Goal: Answer question/provide support

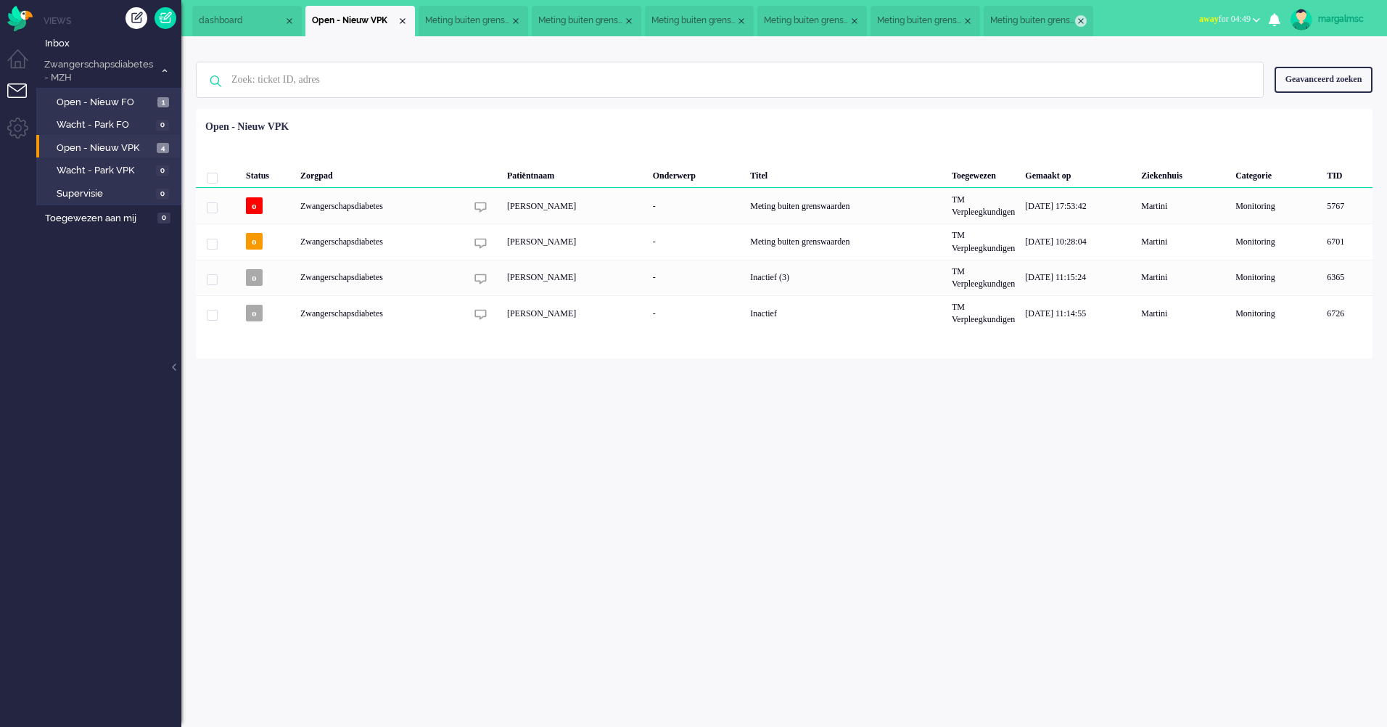
click at [1081, 18] on div "Close tab" at bounding box center [1081, 21] width 12 height 12
click at [1041, 18] on li "Meting buiten grenswaarden" at bounding box center [992, 21] width 120 height 30
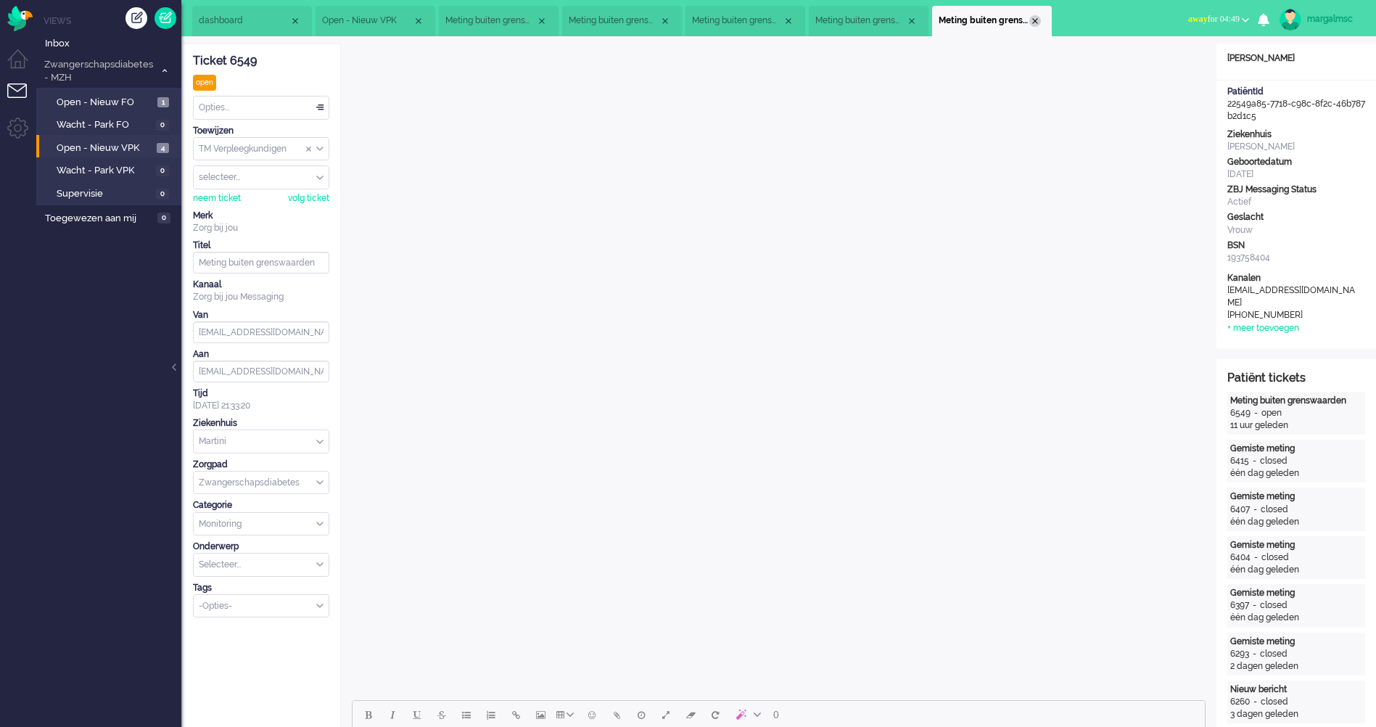
click at [1035, 19] on div "Close tab" at bounding box center [1036, 21] width 12 height 12
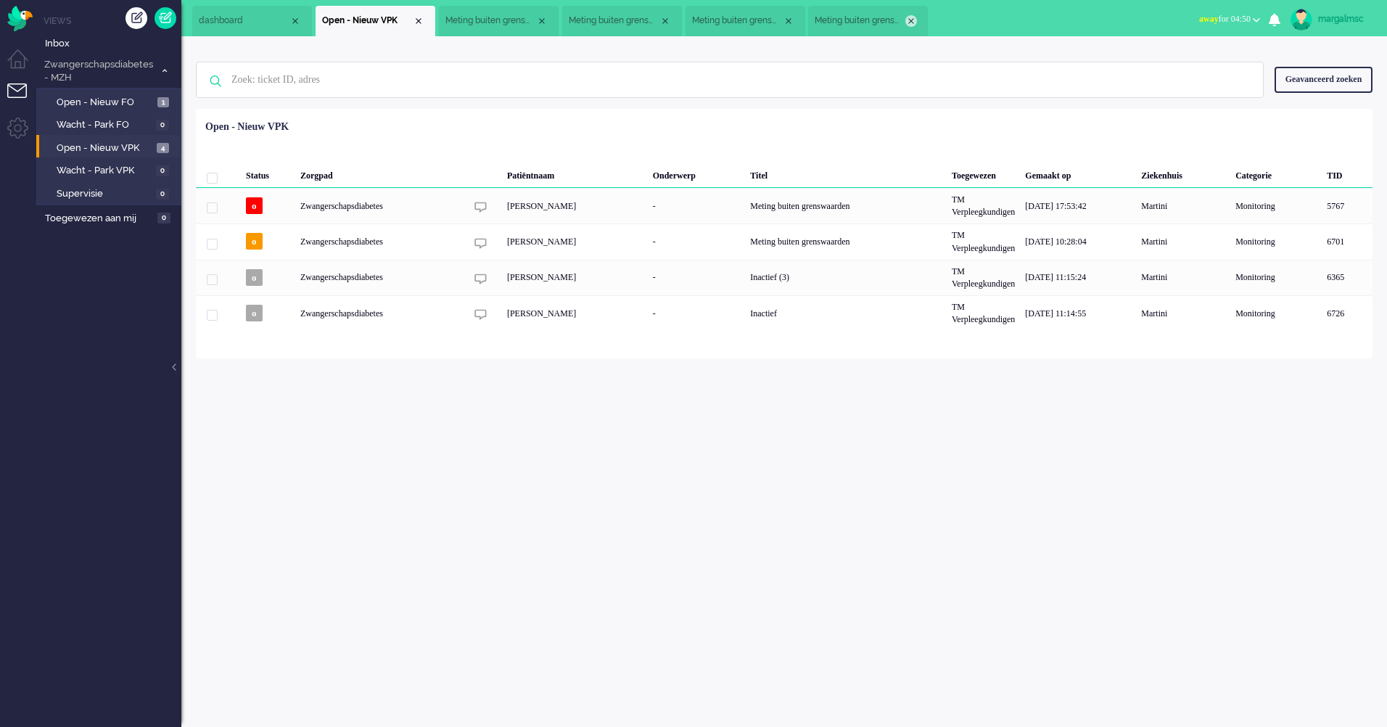
click at [912, 17] on div "Close tab" at bounding box center [912, 21] width 12 height 12
click at [793, 19] on div "Close tab" at bounding box center [789, 21] width 12 height 12
drag, startPoint x: 670, startPoint y: 19, endPoint x: 661, endPoint y: 23, distance: 9.7
click at [670, 20] on div "Close tab" at bounding box center [666, 21] width 12 height 12
click at [543, 18] on div "Close tab" at bounding box center [542, 21] width 12 height 12
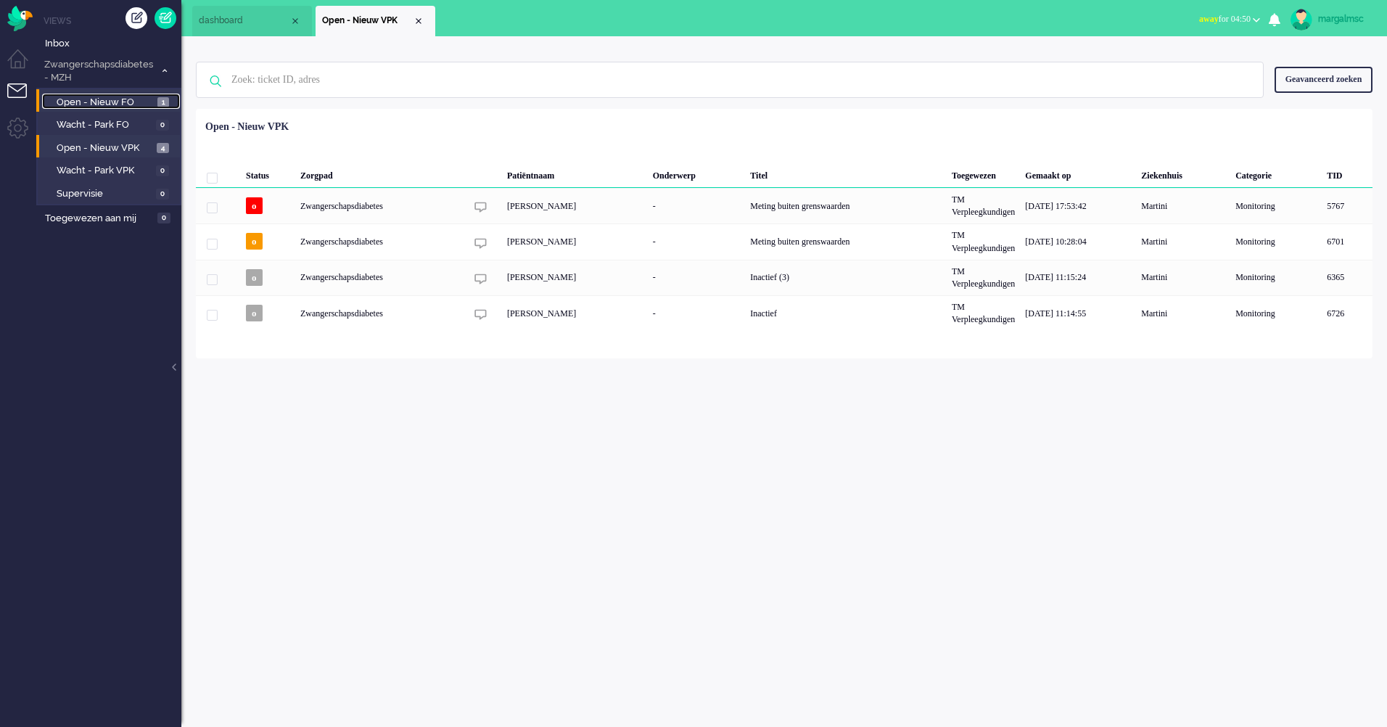
click at [114, 107] on span "Open - Nieuw FO" at bounding box center [105, 103] width 97 height 14
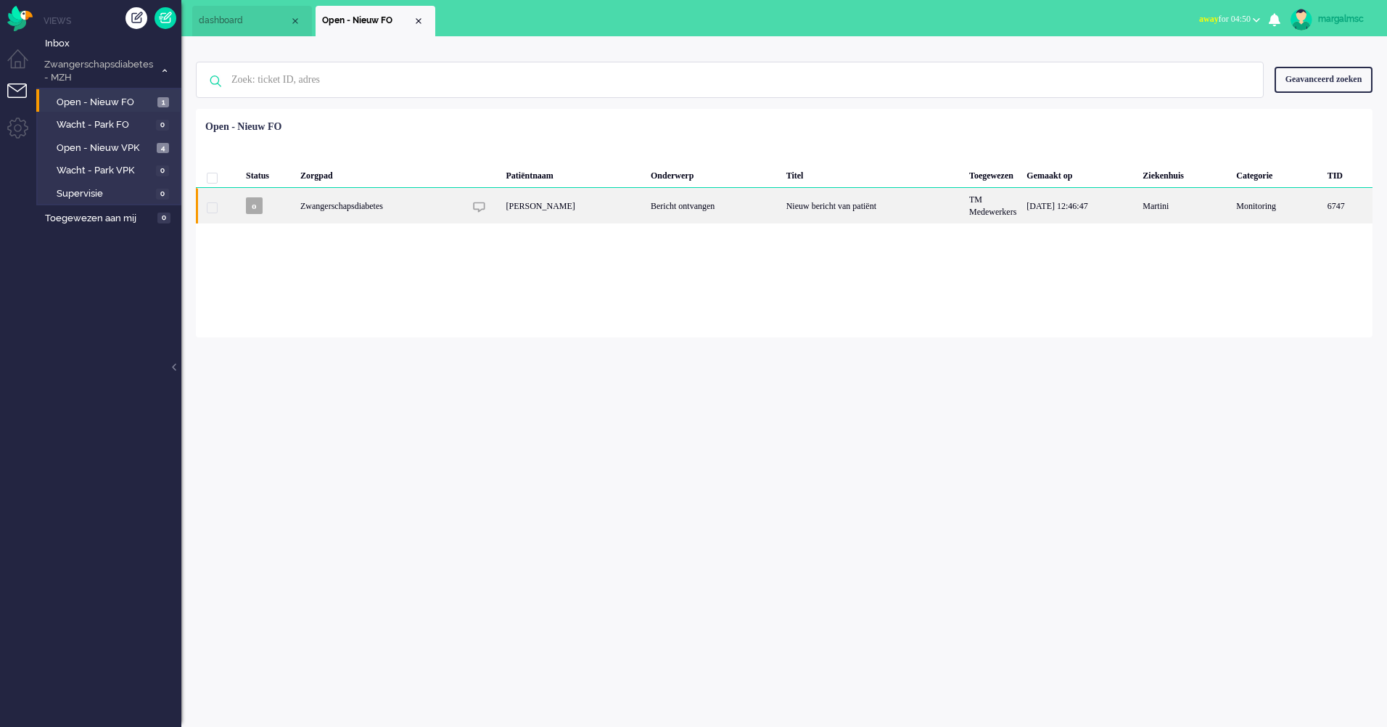
click at [676, 207] on div "Bericht ontvangen" at bounding box center [714, 206] width 136 height 36
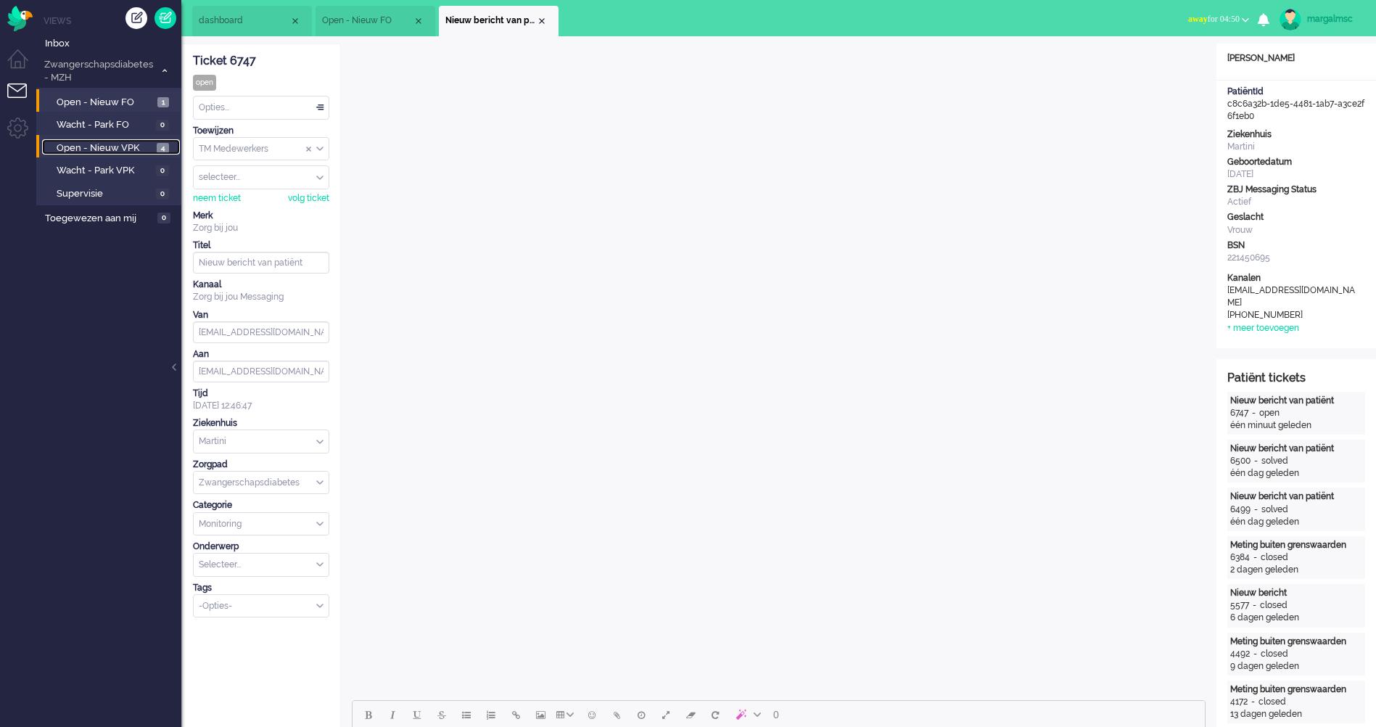
click at [102, 147] on span "Open - Nieuw VPK" at bounding box center [105, 148] width 97 height 14
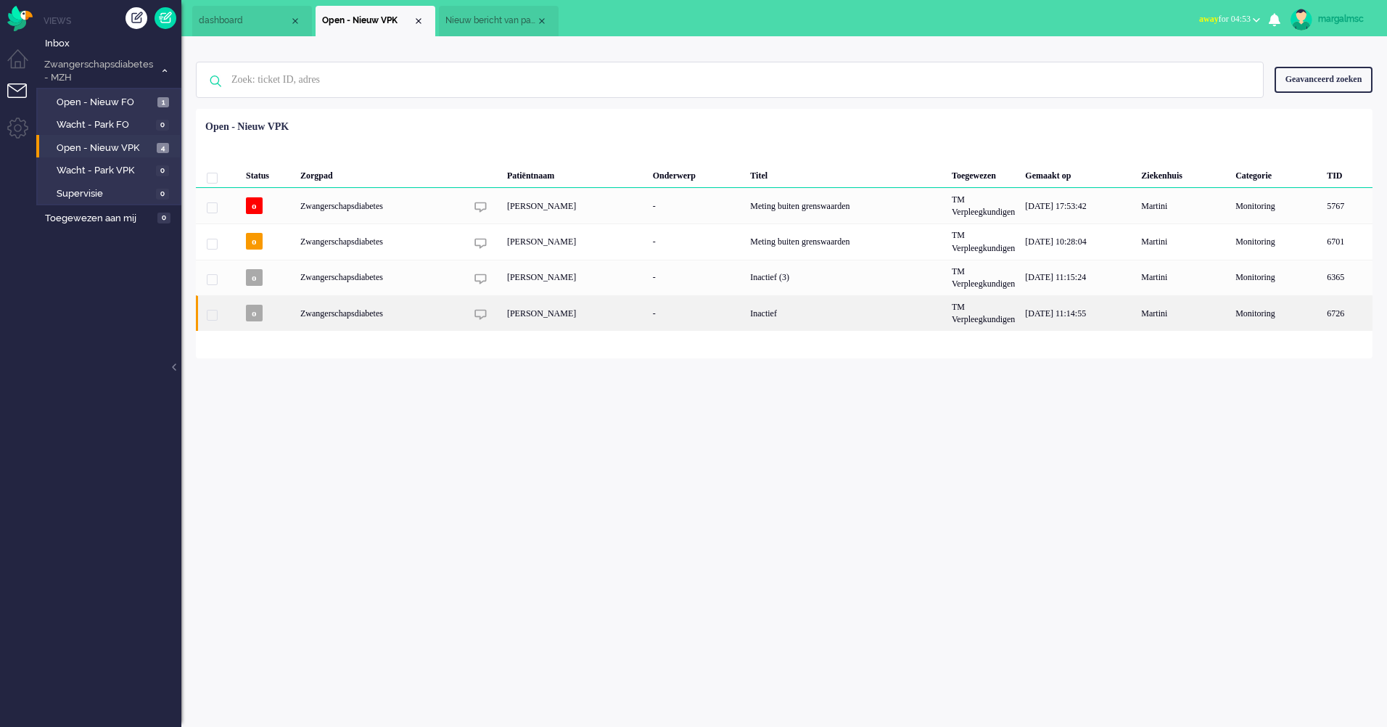
click at [583, 319] on div "[PERSON_NAME]" at bounding box center [575, 313] width 146 height 36
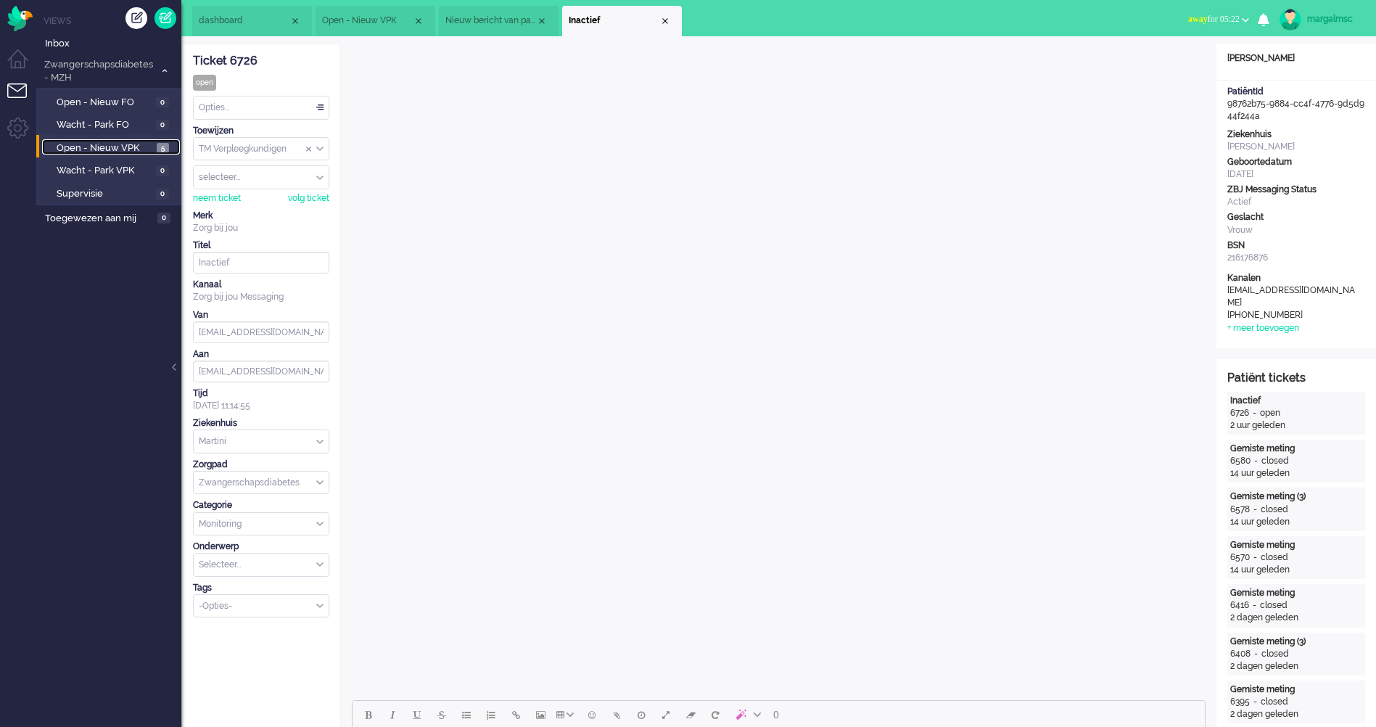
click at [104, 148] on span "Open - Nieuw VPK" at bounding box center [105, 148] width 97 height 14
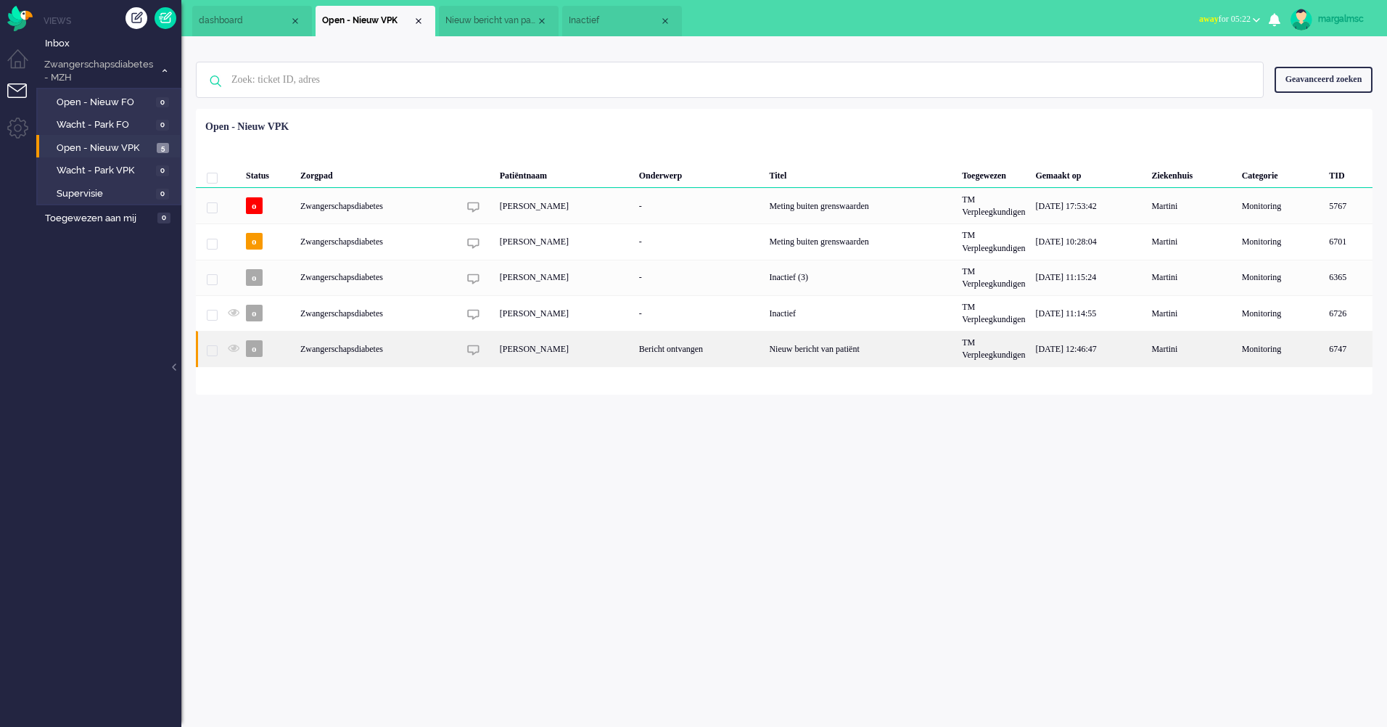
click at [609, 351] on div "[PERSON_NAME]" at bounding box center [564, 349] width 139 height 36
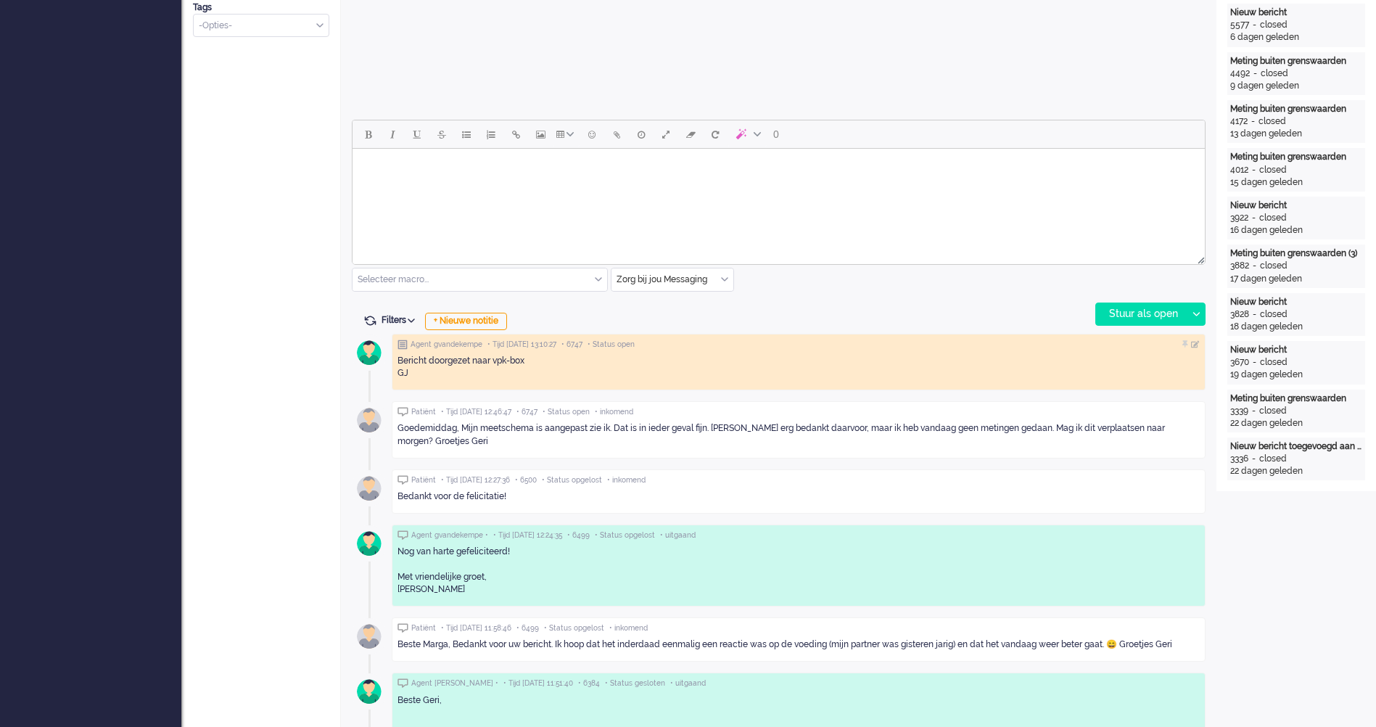
scroll to position [508, 0]
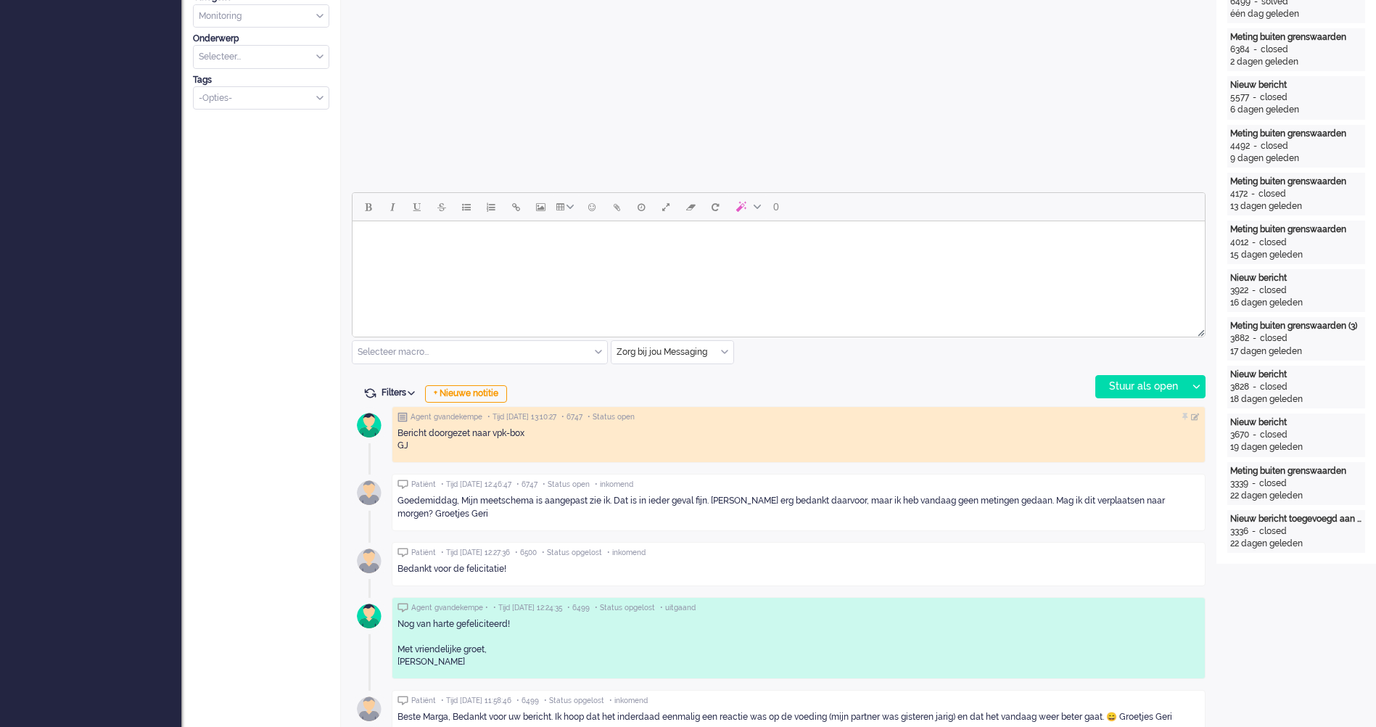
drag, startPoint x: 460, startPoint y: 283, endPoint x: 466, endPoint y: 272, distance: 12.3
click at [460, 258] on html at bounding box center [779, 239] width 853 height 37
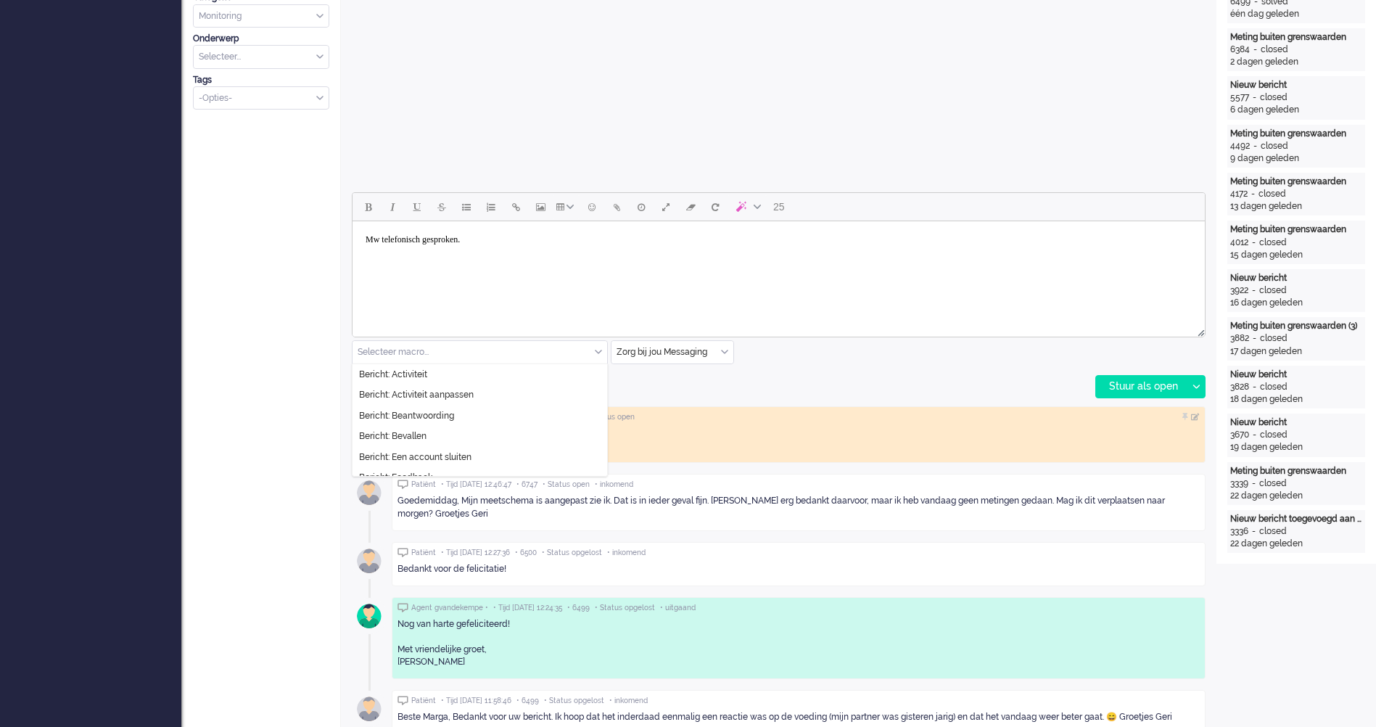
click at [542, 346] on input "text" at bounding box center [480, 352] width 255 height 22
click at [648, 354] on input "text" at bounding box center [673, 352] width 122 height 22
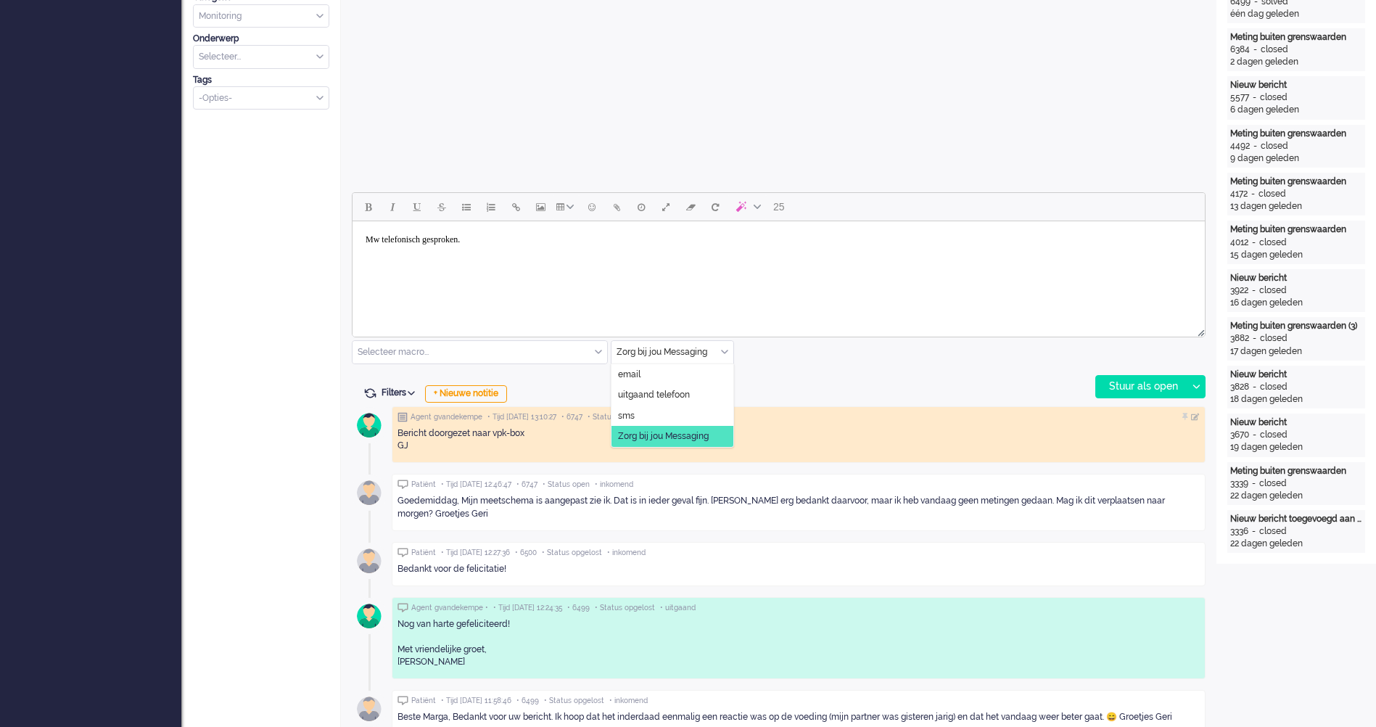
click at [648, 354] on input "text" at bounding box center [673, 352] width 122 height 22
drag, startPoint x: 568, startPoint y: 258, endPoint x: 243, endPoint y: 227, distance: 326.6
click at [353, 227] on html "Mw telefonisch gesproken." at bounding box center [779, 239] width 853 height 37
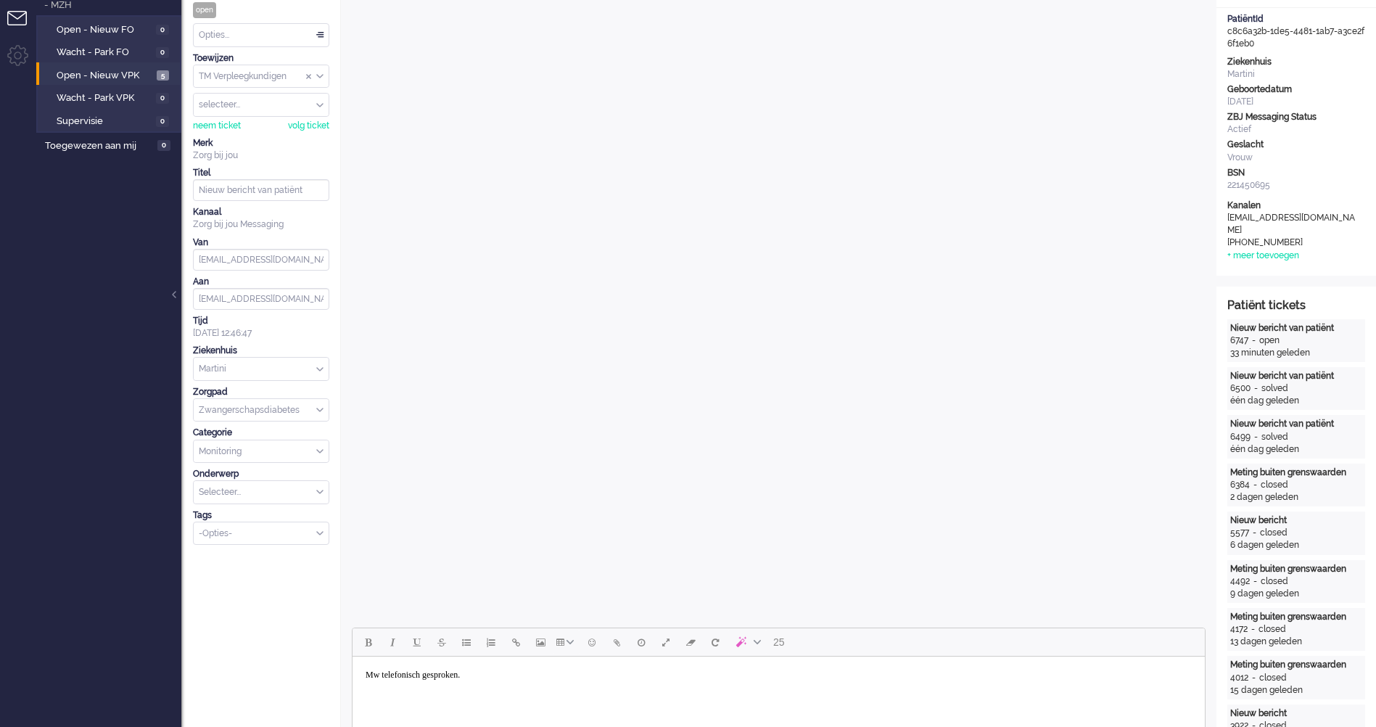
scroll to position [0, 0]
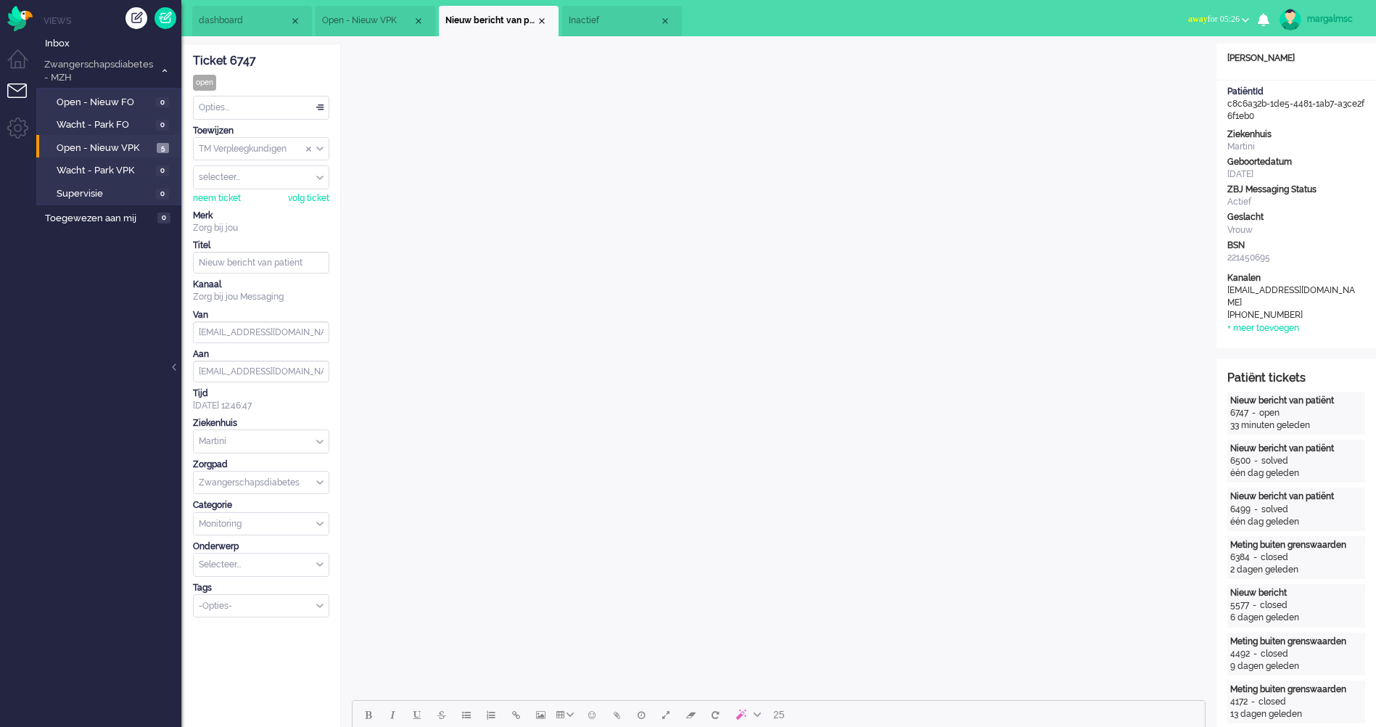
click at [275, 105] on div "Opties..." at bounding box center [261, 108] width 135 height 22
click at [266, 207] on li "Opgelost" at bounding box center [261, 210] width 135 height 21
click at [102, 149] on span "Open - Nieuw VPK" at bounding box center [105, 148] width 97 height 14
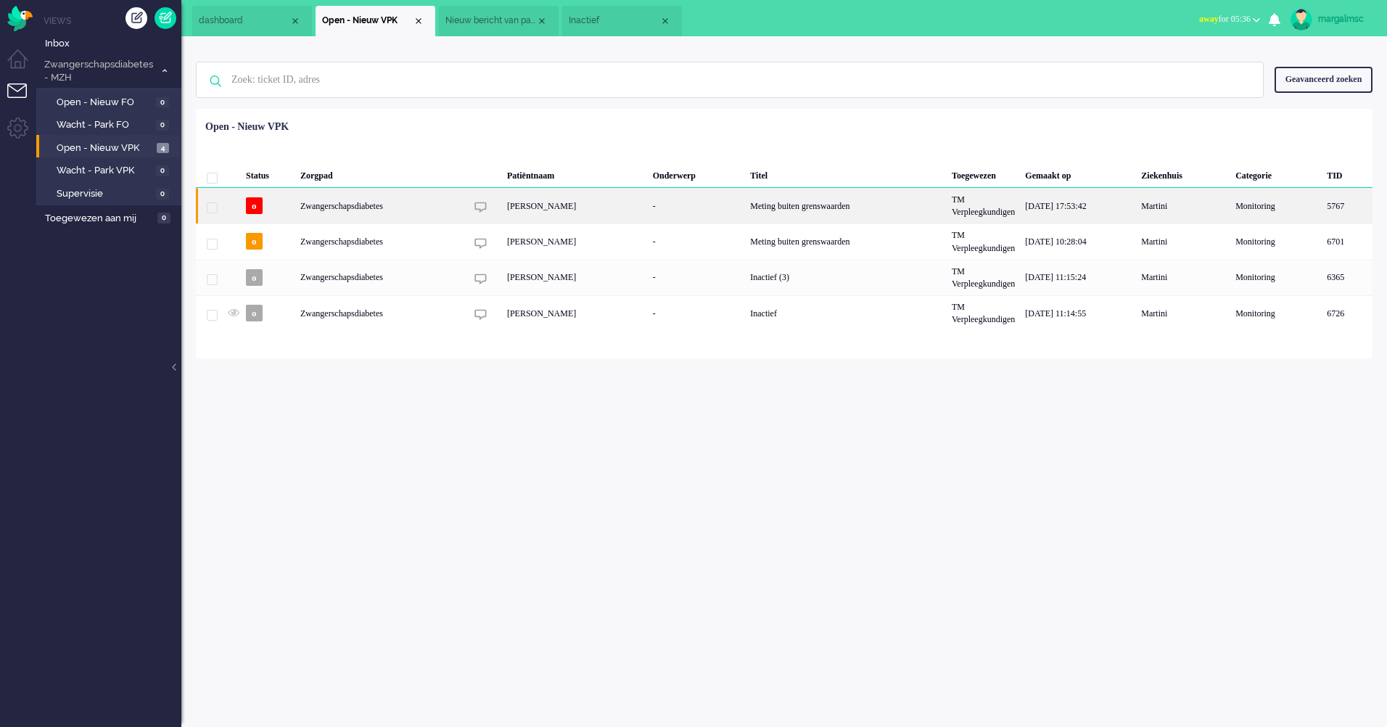
click at [565, 202] on div "[PERSON_NAME]" at bounding box center [575, 206] width 146 height 36
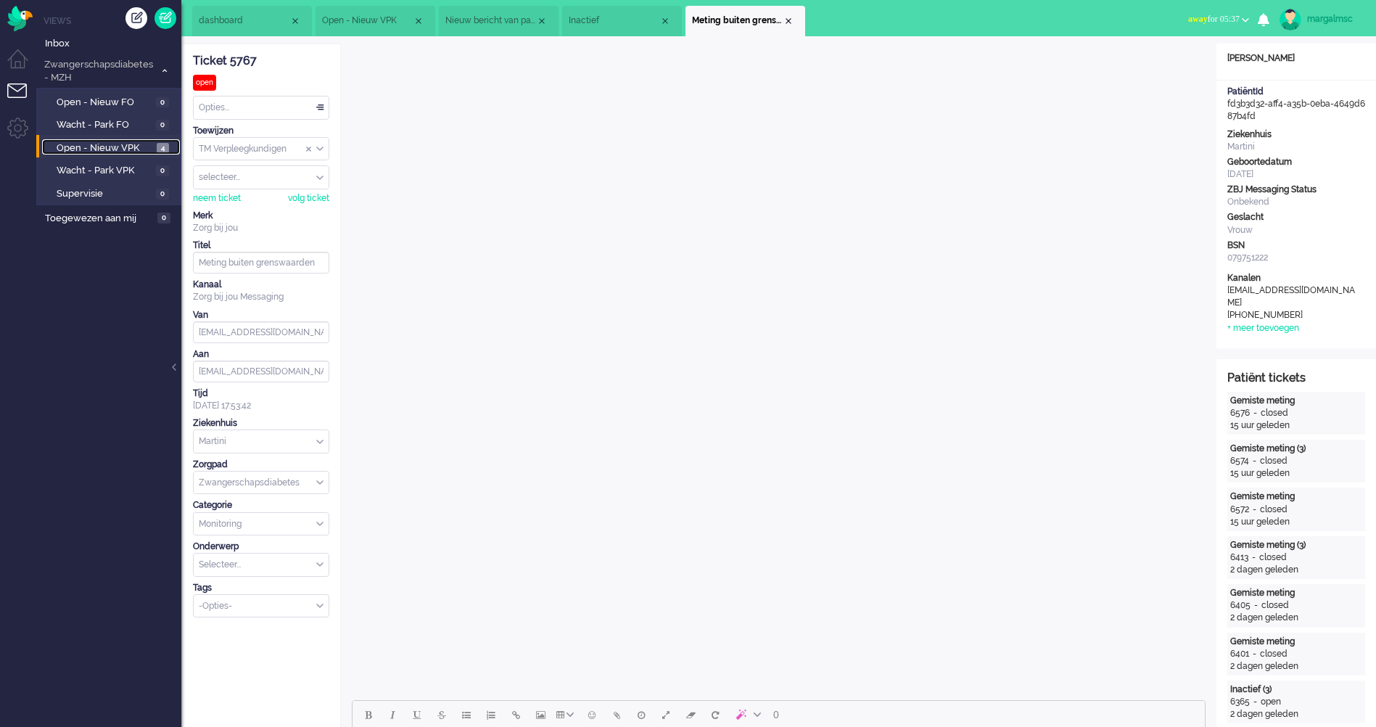
click at [118, 142] on span "Open - Nieuw VPK" at bounding box center [105, 148] width 97 height 14
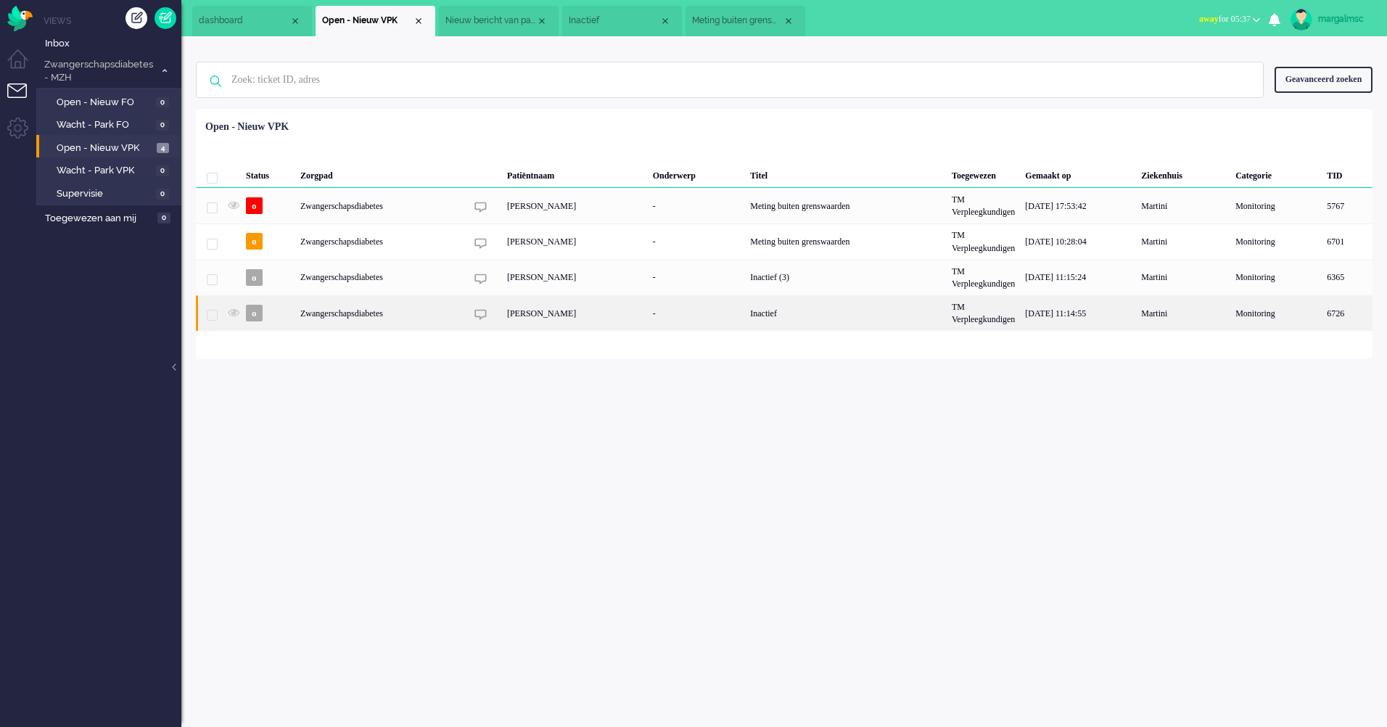
click at [515, 320] on div "[PERSON_NAME]" at bounding box center [575, 313] width 146 height 36
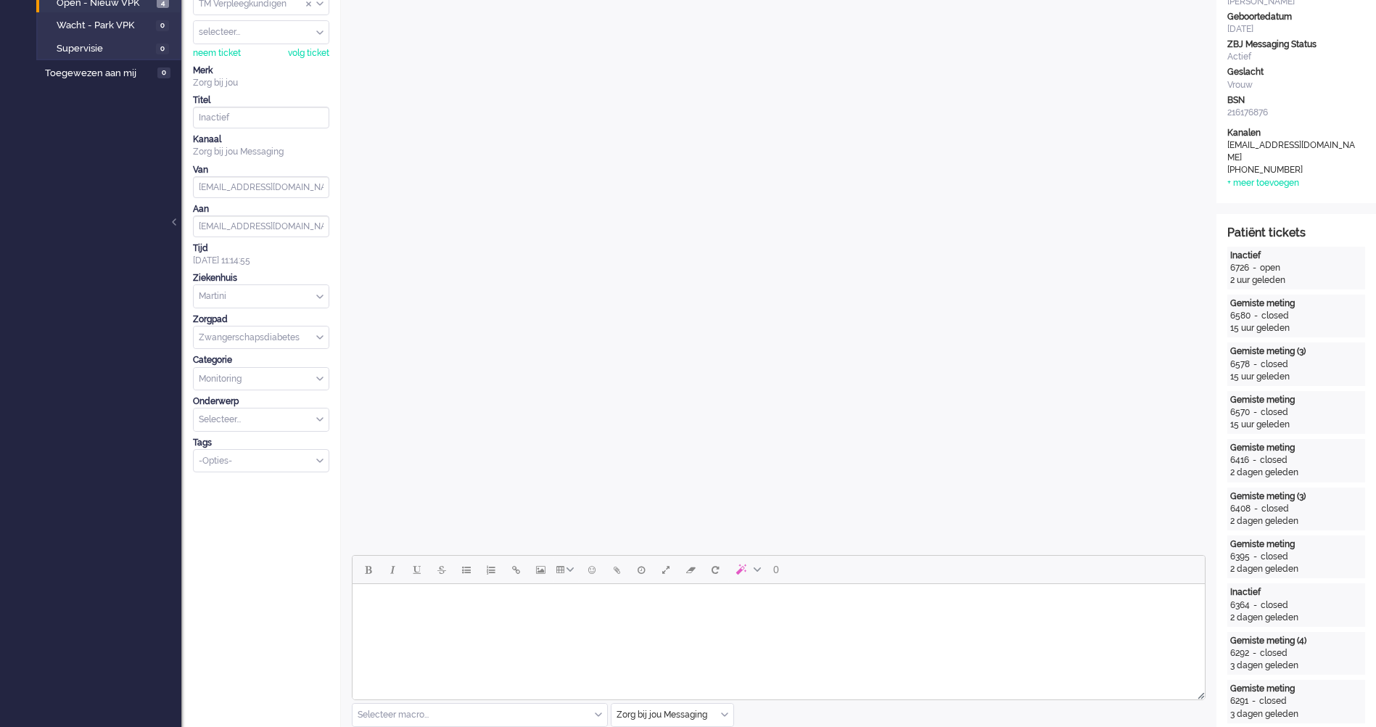
scroll to position [653, 0]
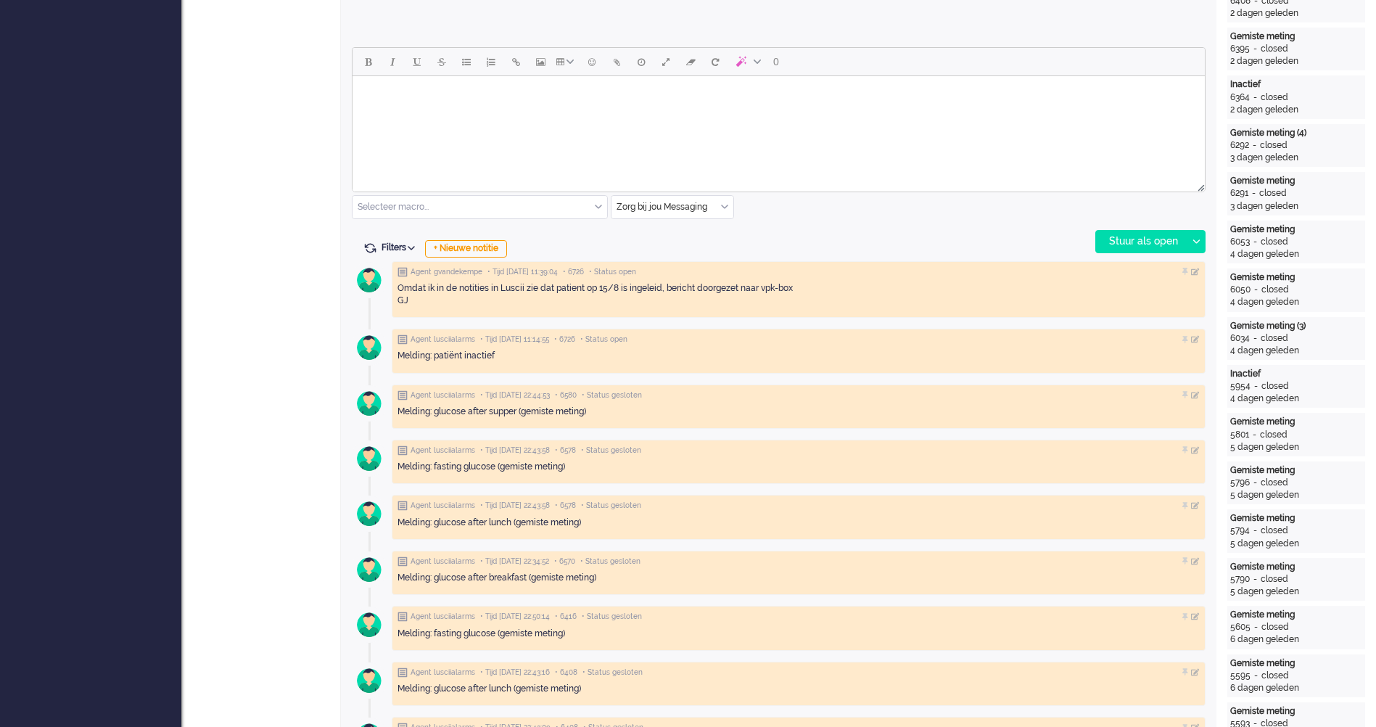
click at [442, 203] on input "text" at bounding box center [480, 207] width 255 height 22
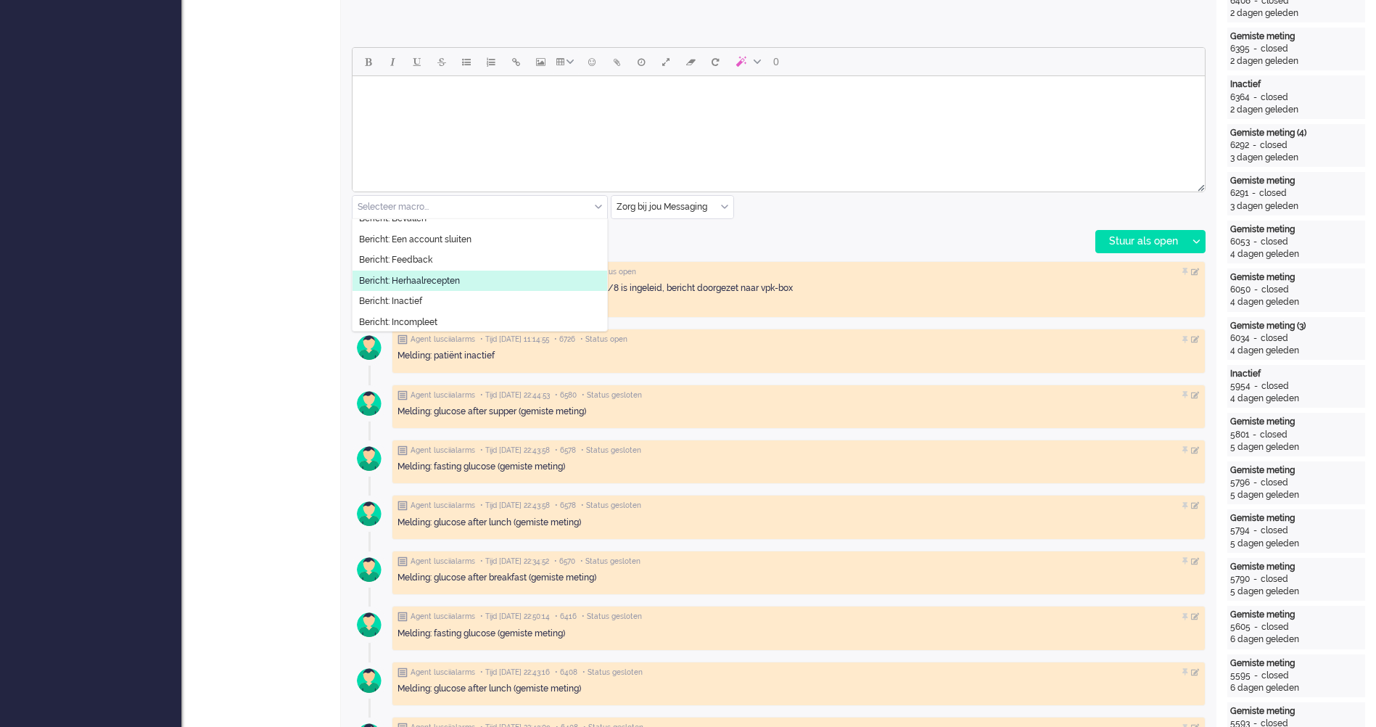
scroll to position [0, 0]
click at [432, 284] on li "Bericht: Bevallen" at bounding box center [480, 291] width 255 height 21
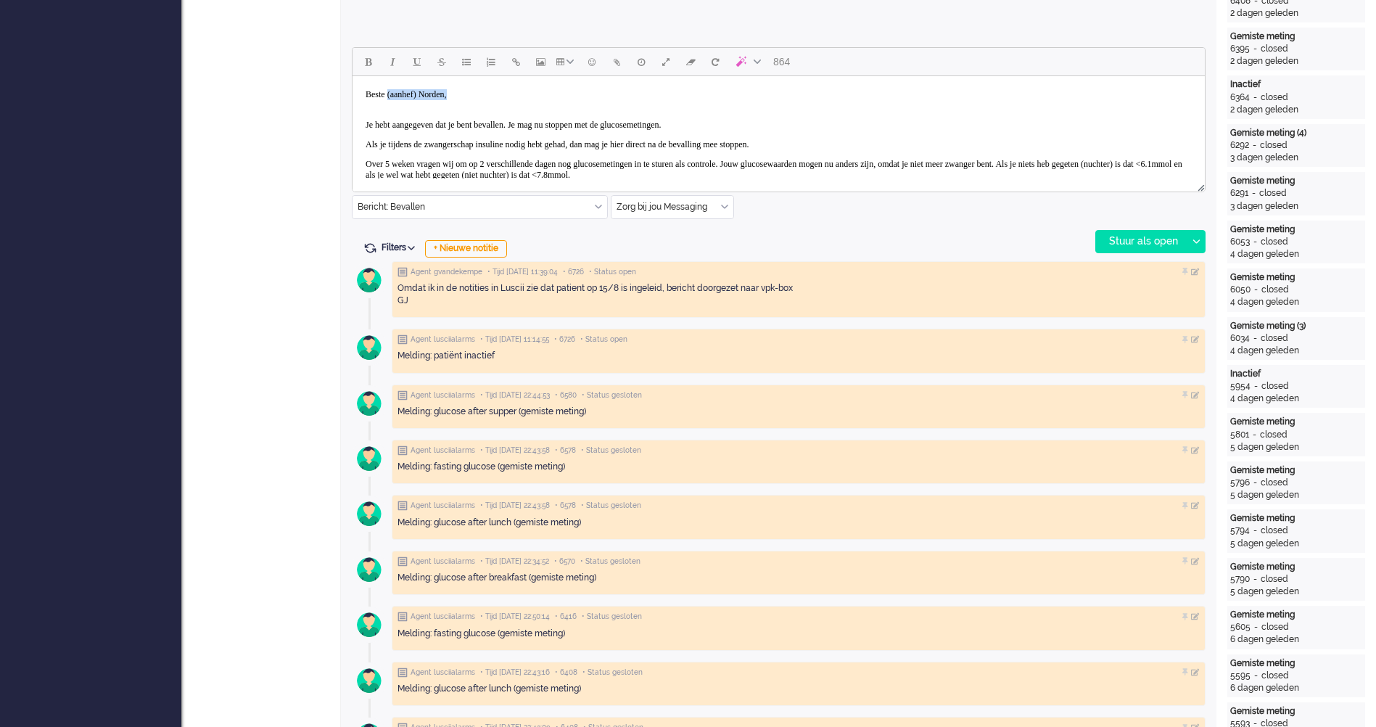
drag, startPoint x: 490, startPoint y: 92, endPoint x: 393, endPoint y: 93, distance: 97.2
click at [393, 93] on body "Beste (aanhef) Norden, Je hebt aangegeven dat je bent bevallen. Je mag nu stopp…" at bounding box center [778, 186] width 841 height 208
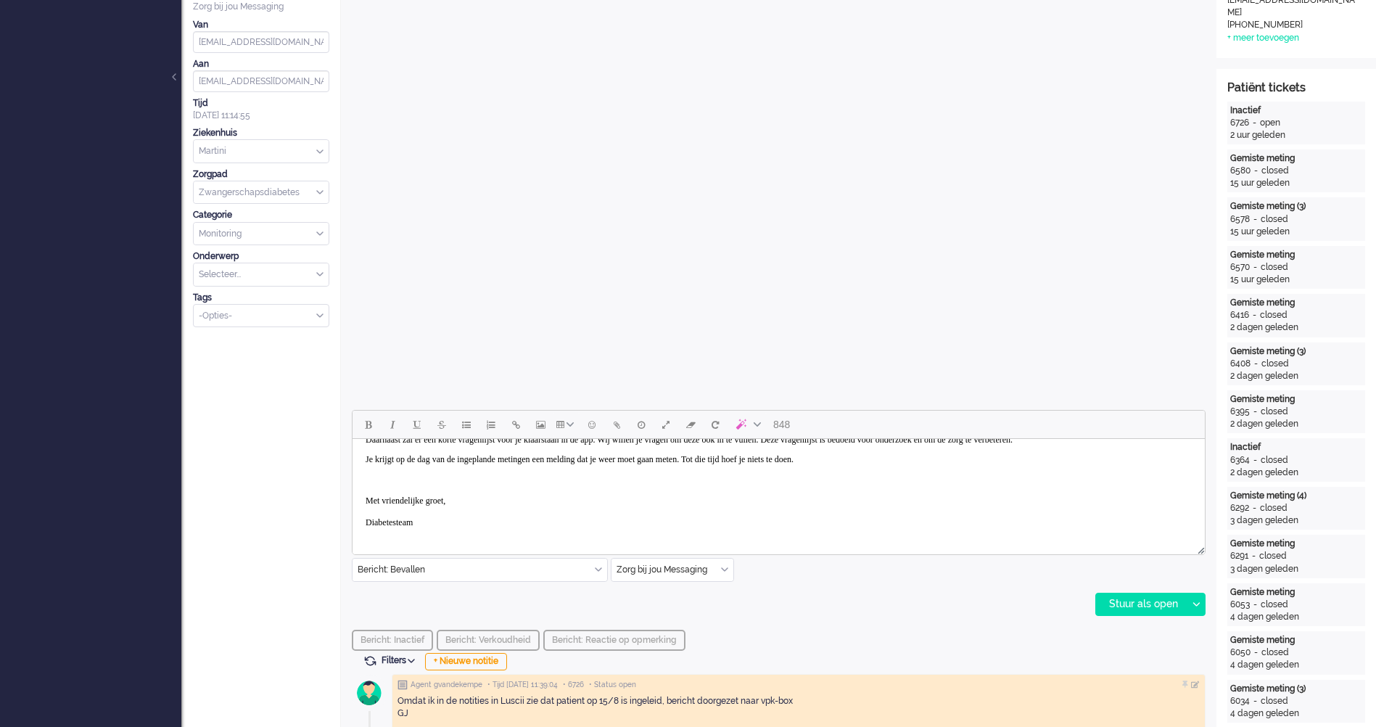
scroll to position [508, 0]
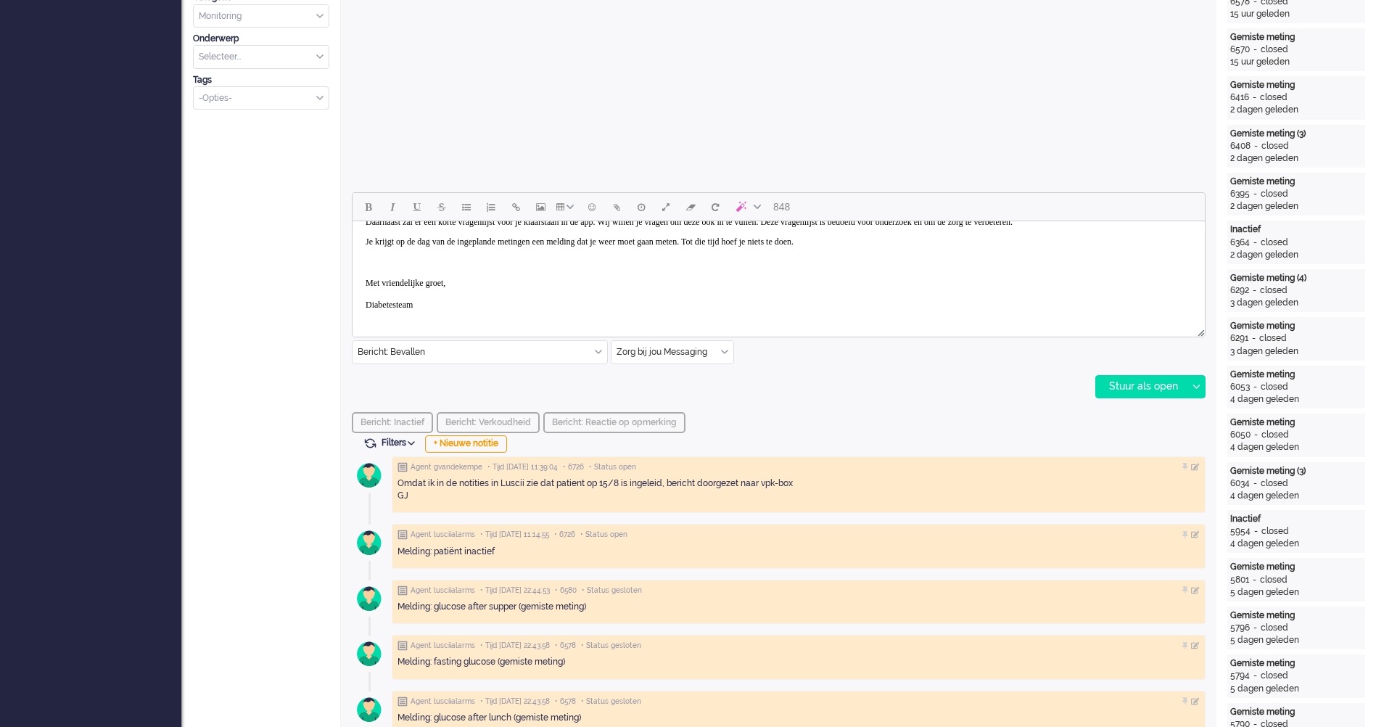
click at [435, 366] on div "848 Bericht: Bevallen Bericht: Activiteit Bericht: Activiteit aanpassen Bericht…" at bounding box center [779, 295] width 854 height 206
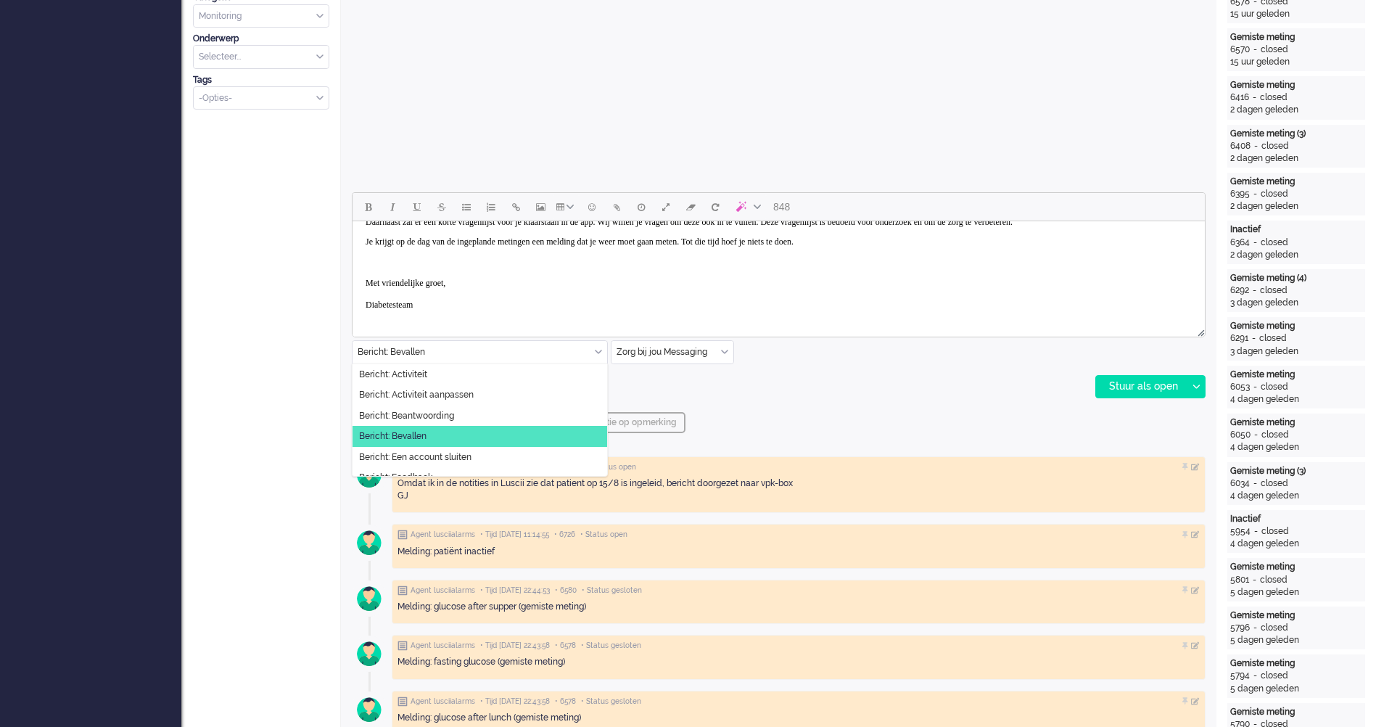
click at [437, 361] on input "text" at bounding box center [480, 352] width 255 height 22
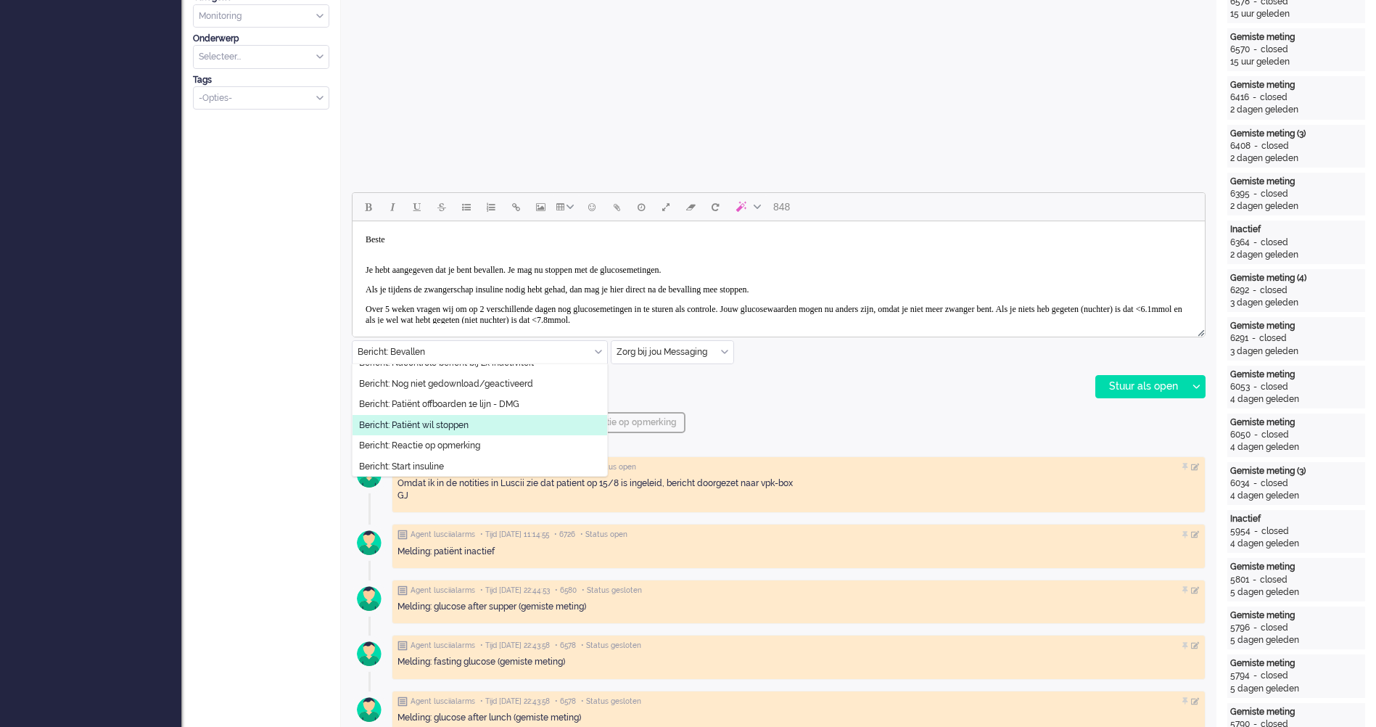
scroll to position [290, 0]
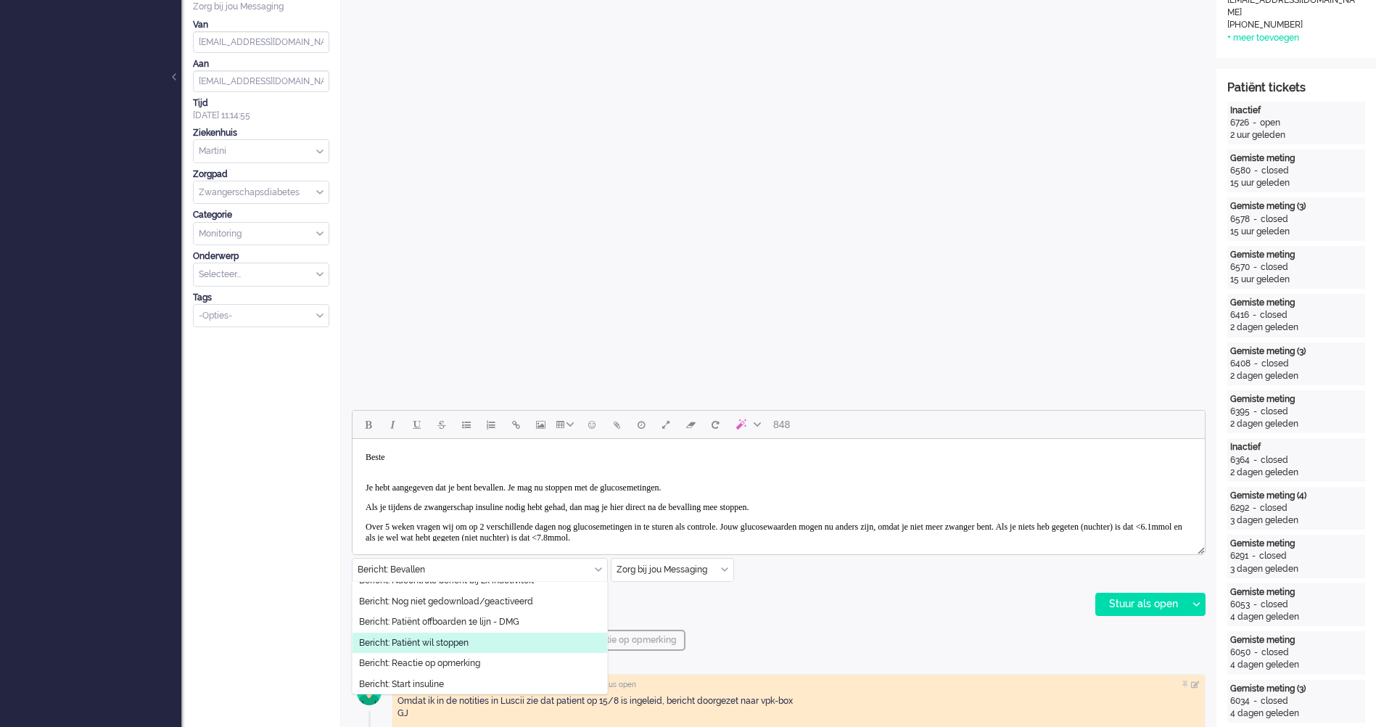
click at [549, 481] on body "Beste Je hebt aangegeven dat je bent bevallen. Je mag nu stoppen met de glucose…" at bounding box center [778, 549] width 841 height 208
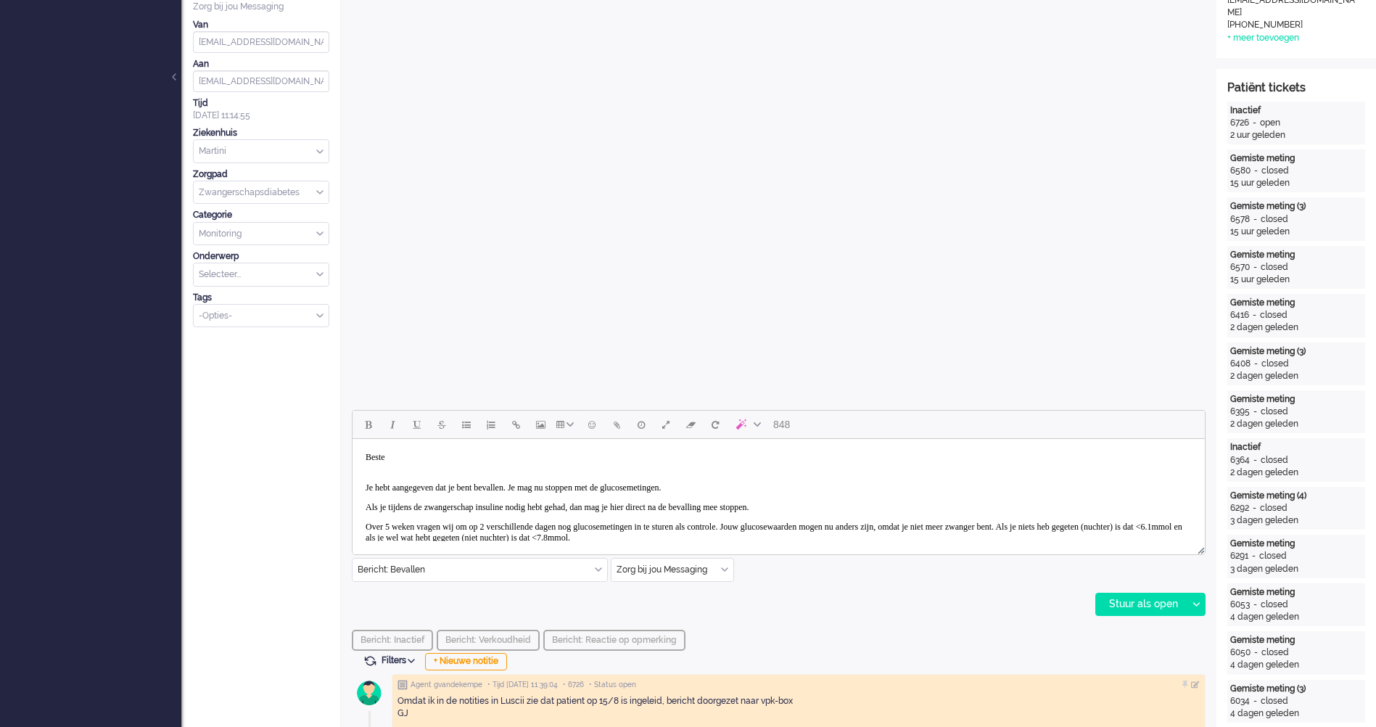
click at [457, 448] on body "Beste Je hebt aangegeven dat je bent bevallen. Je mag nu stoppen met de glucose…" at bounding box center [778, 549] width 841 height 208
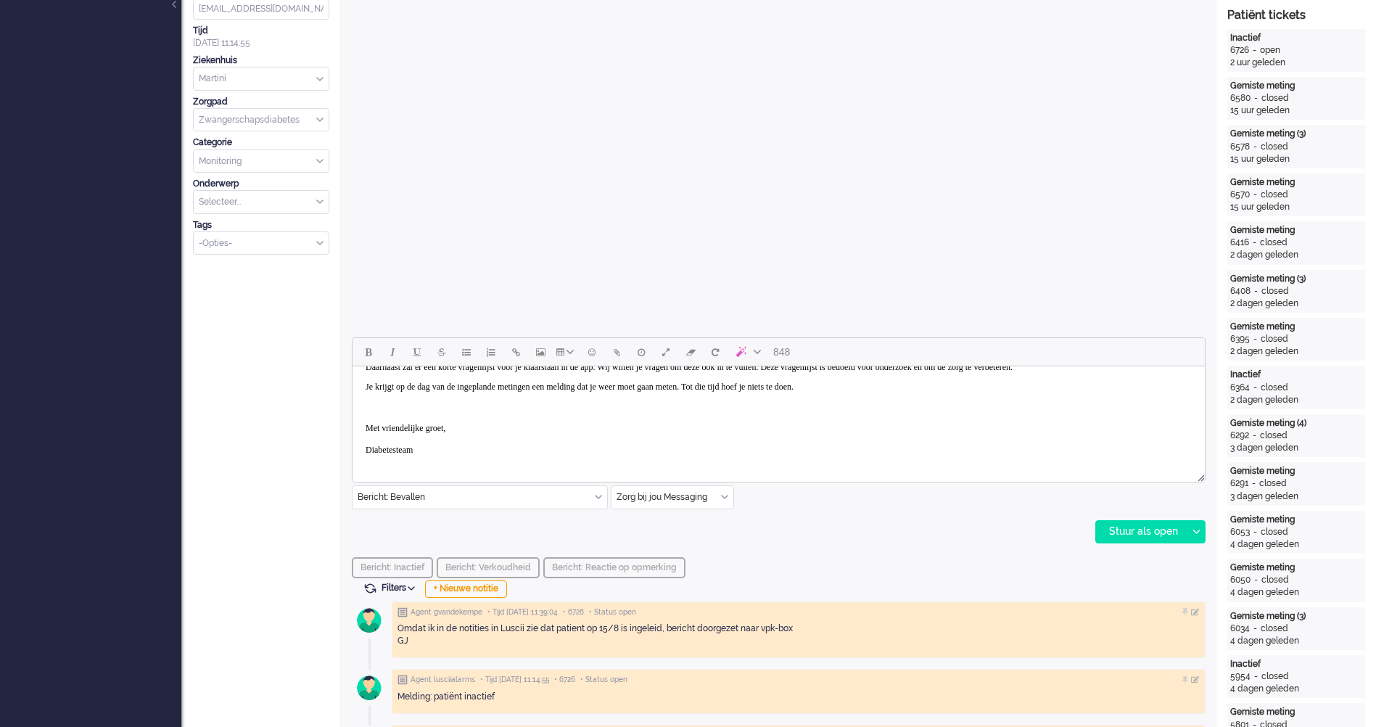
scroll to position [0, 0]
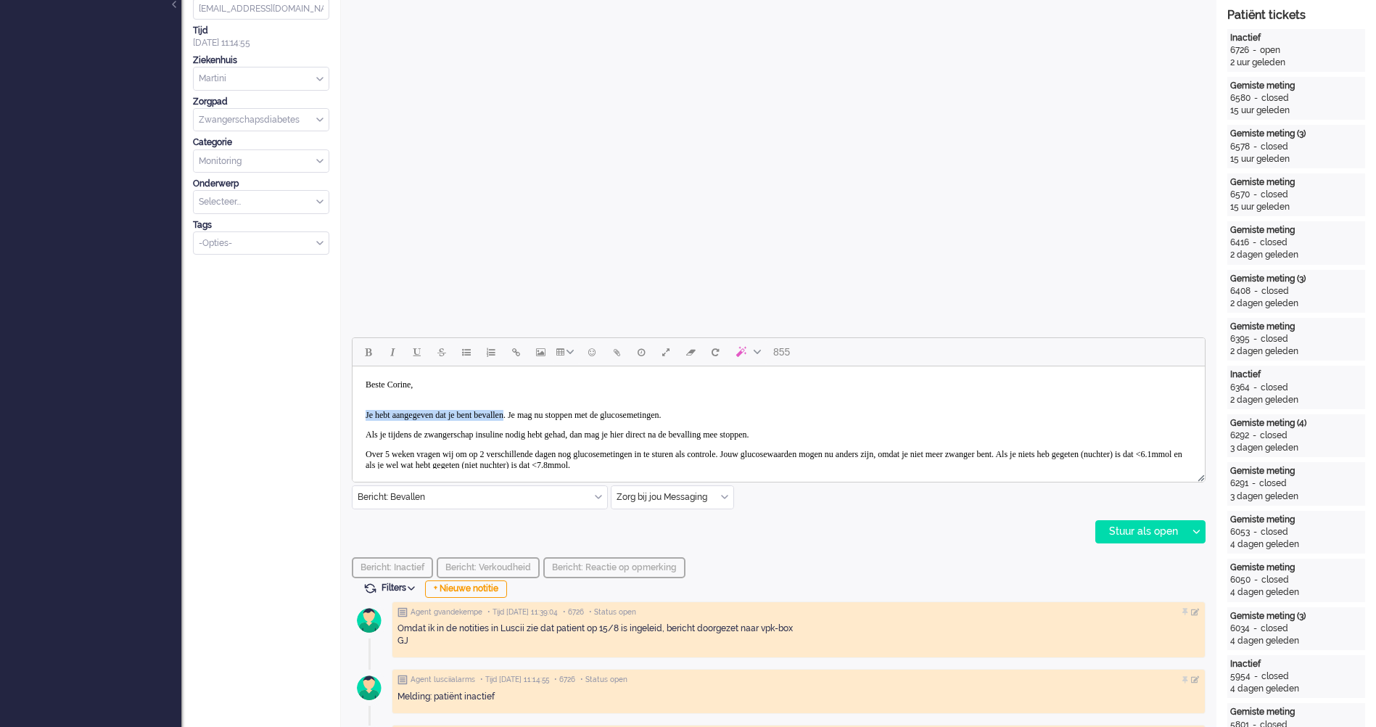
drag, startPoint x: 513, startPoint y: 414, endPoint x: 360, endPoint y: 412, distance: 153.1
click at [360, 412] on body "Beste Corine, Je hebt aangegeven dat je bent bevallen. Je mag nu stoppen met de…" at bounding box center [778, 476] width 841 height 208
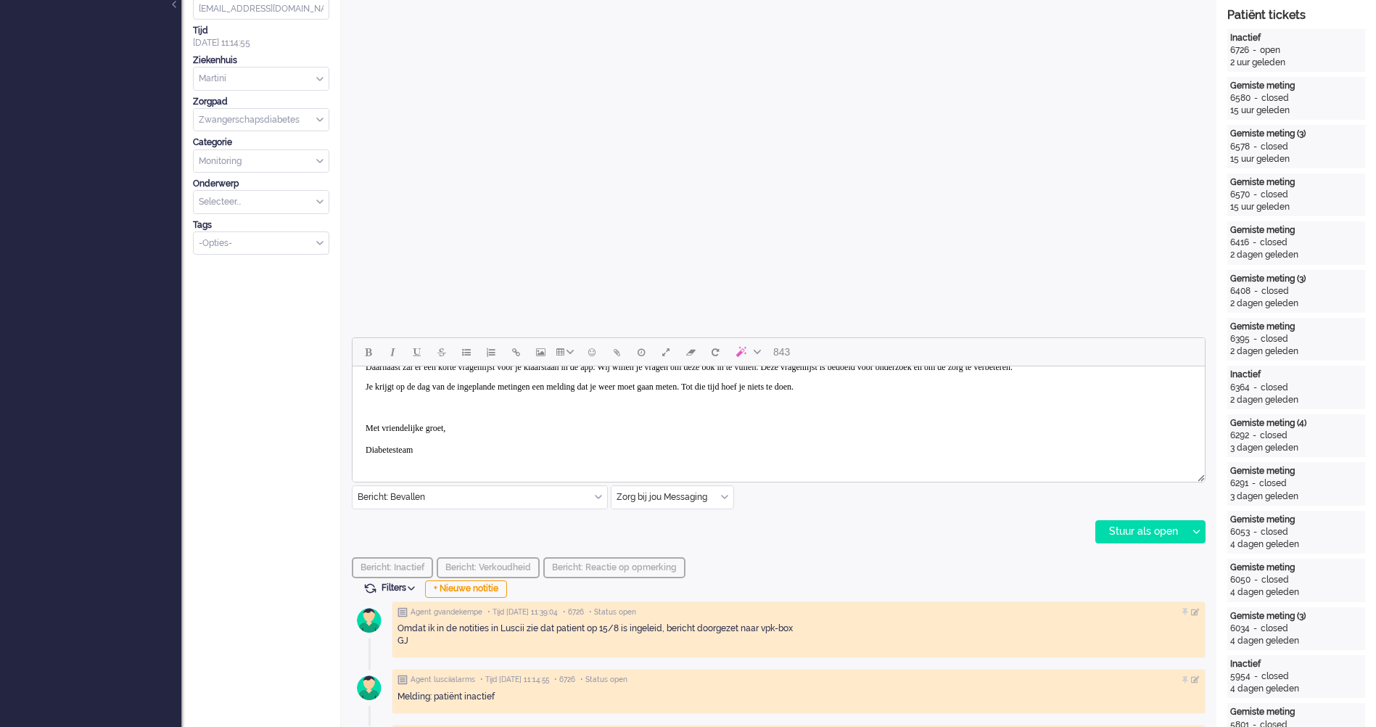
scroll to position [580, 0]
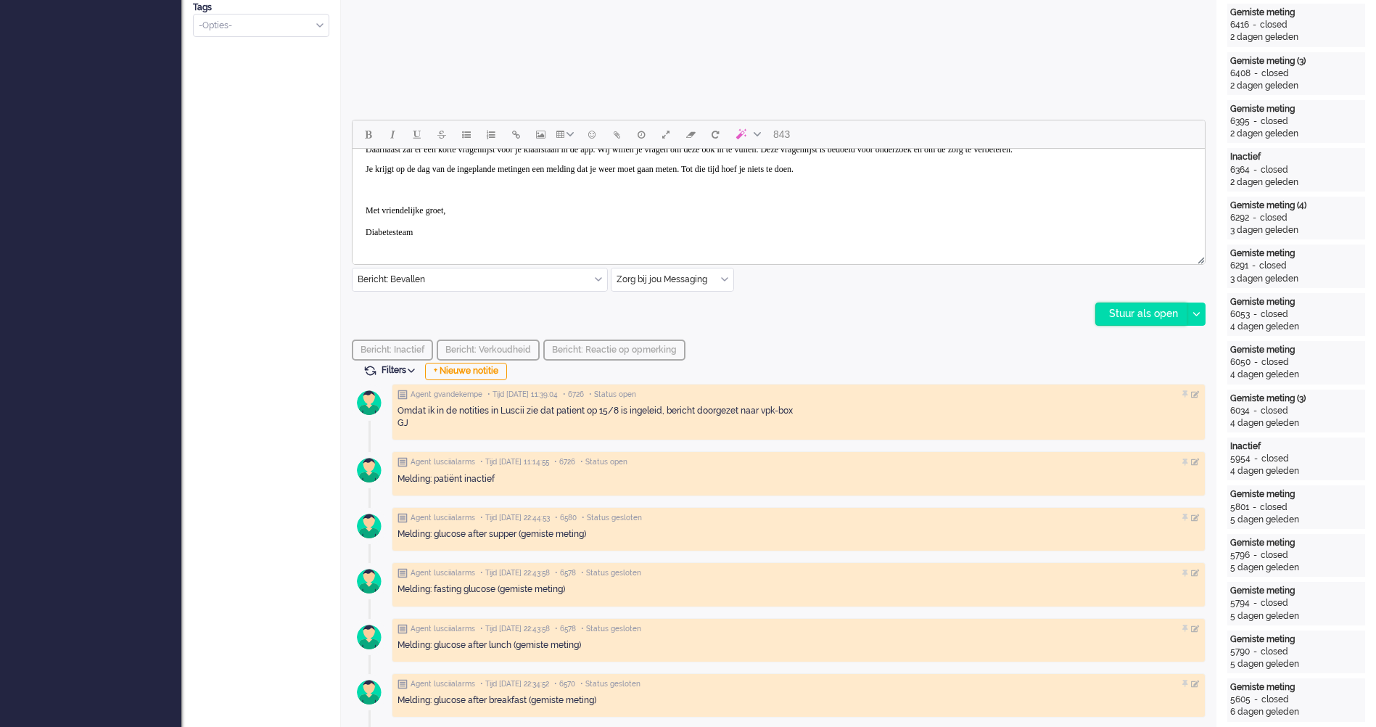
click at [1143, 318] on div "Stuur als open" at bounding box center [1141, 314] width 91 height 22
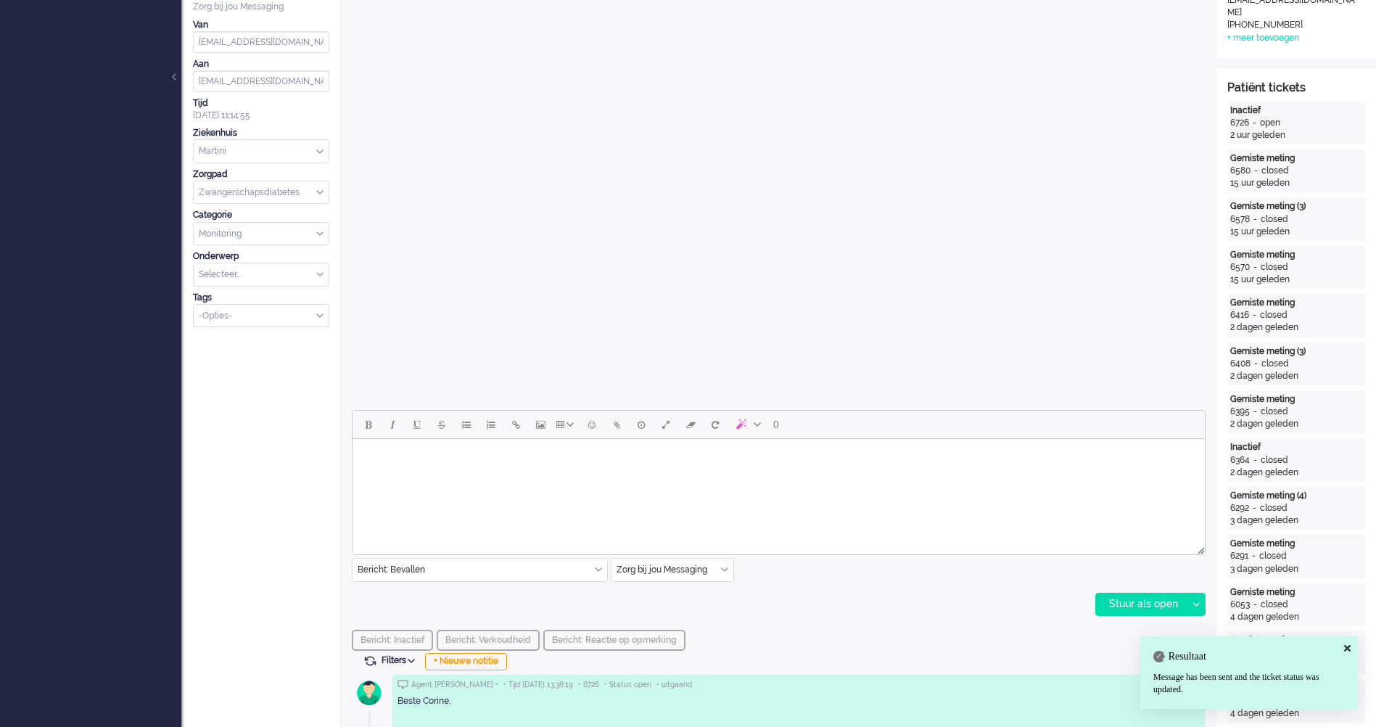
scroll to position [0, 0]
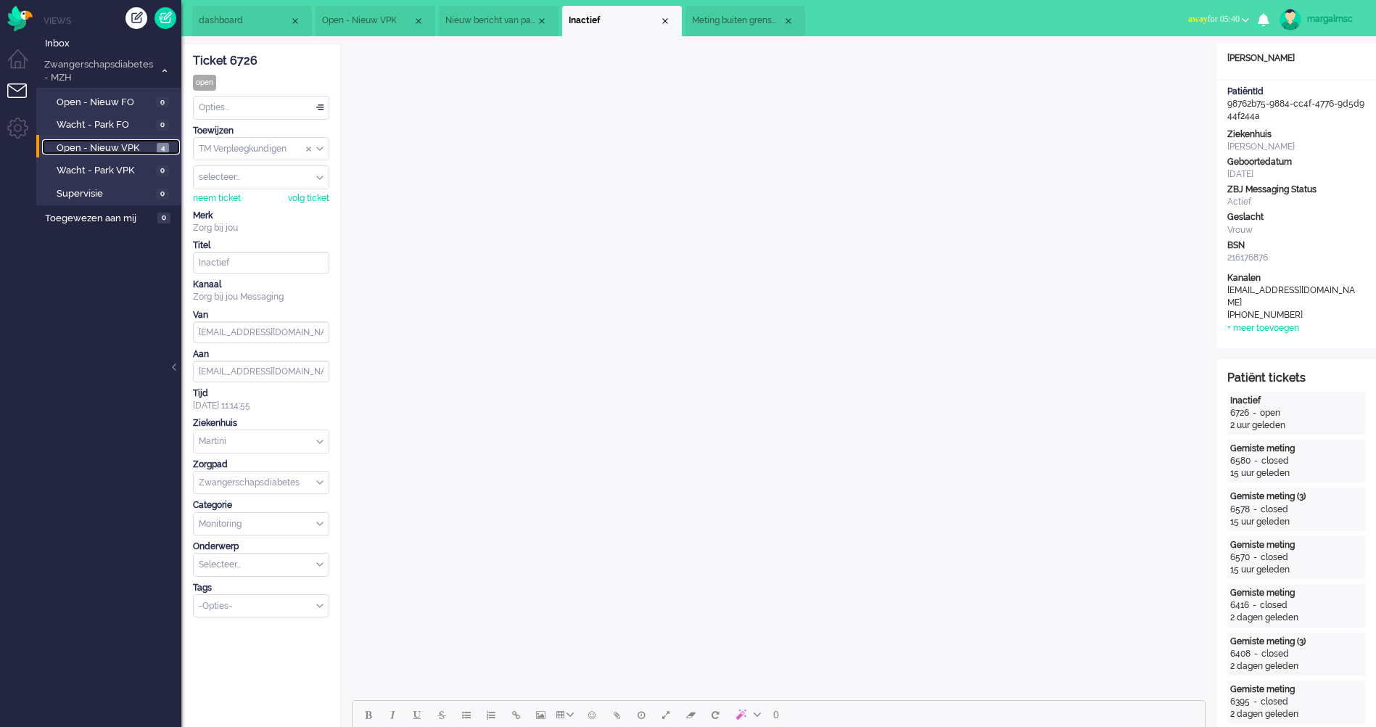
click at [120, 144] on span "Open - Nieuw VPK" at bounding box center [105, 148] width 97 height 14
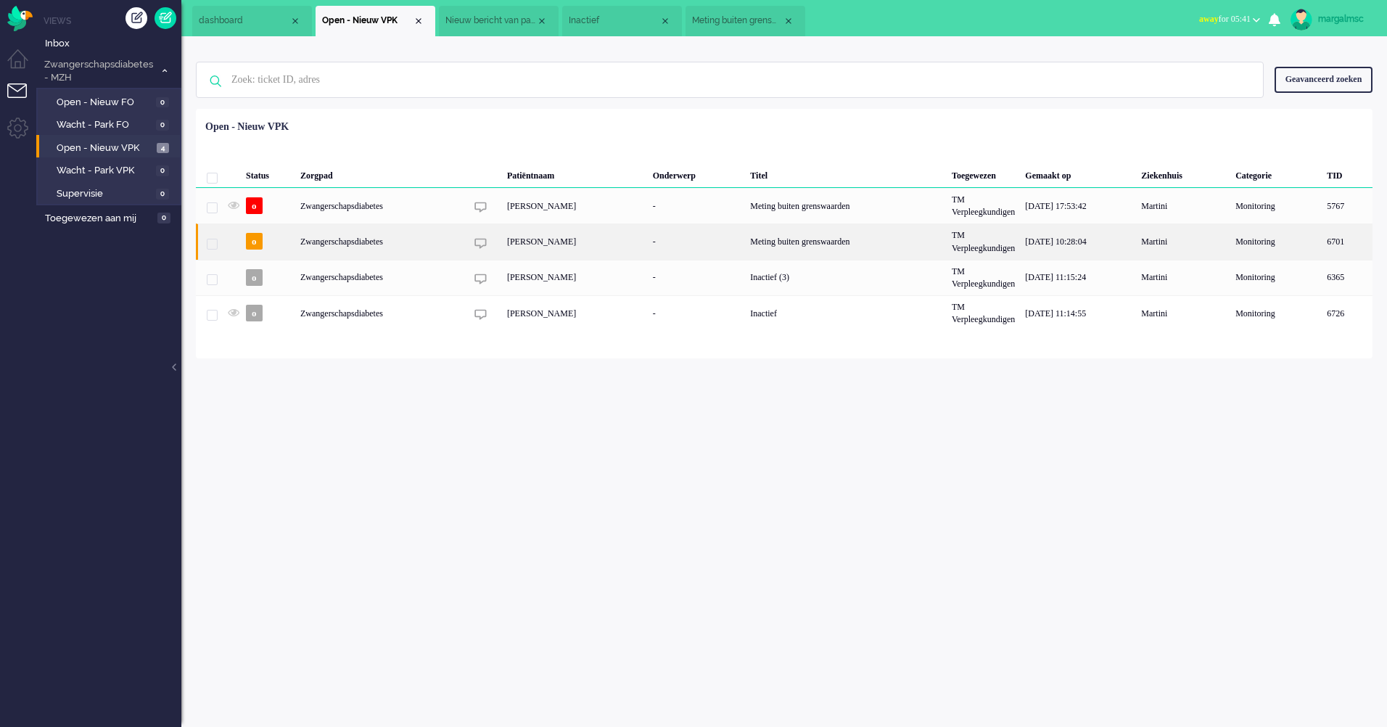
click at [512, 242] on div "[PERSON_NAME]" at bounding box center [575, 241] width 146 height 36
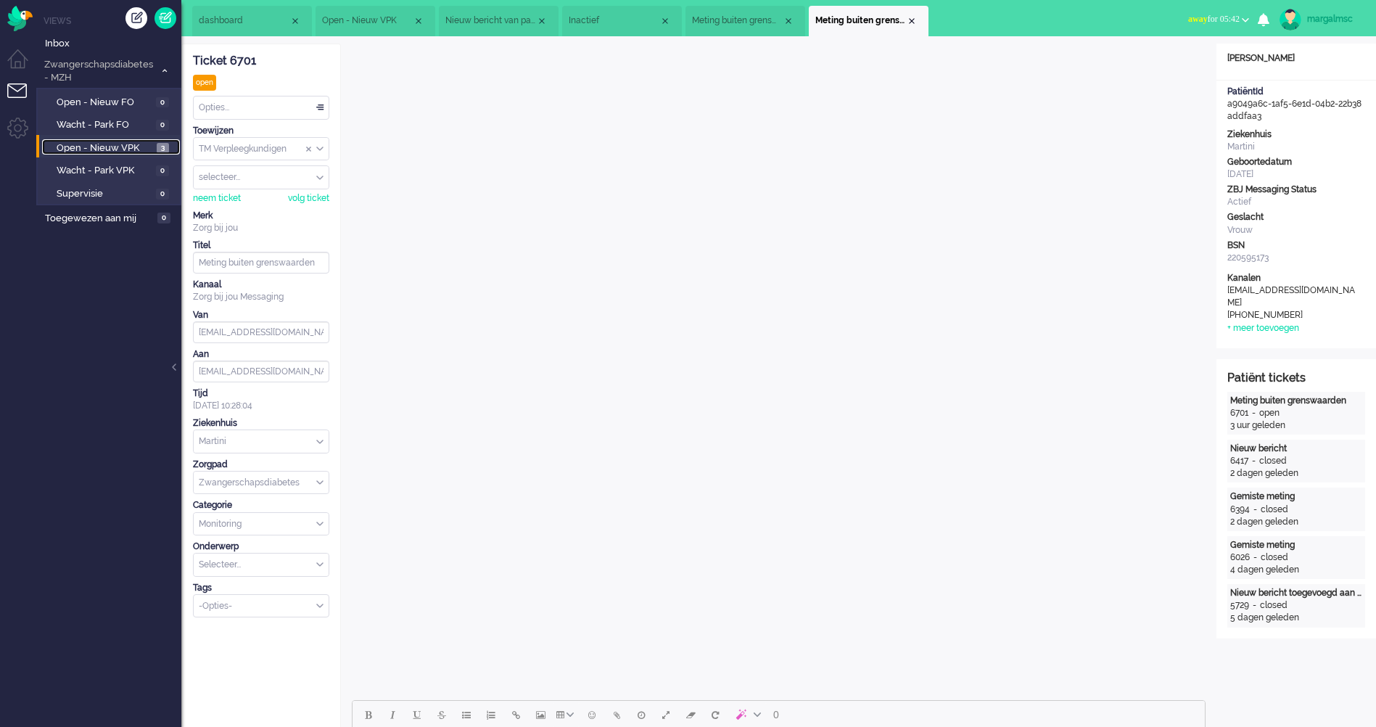
click at [111, 144] on span "Open - Nieuw VPK" at bounding box center [105, 148] width 97 height 14
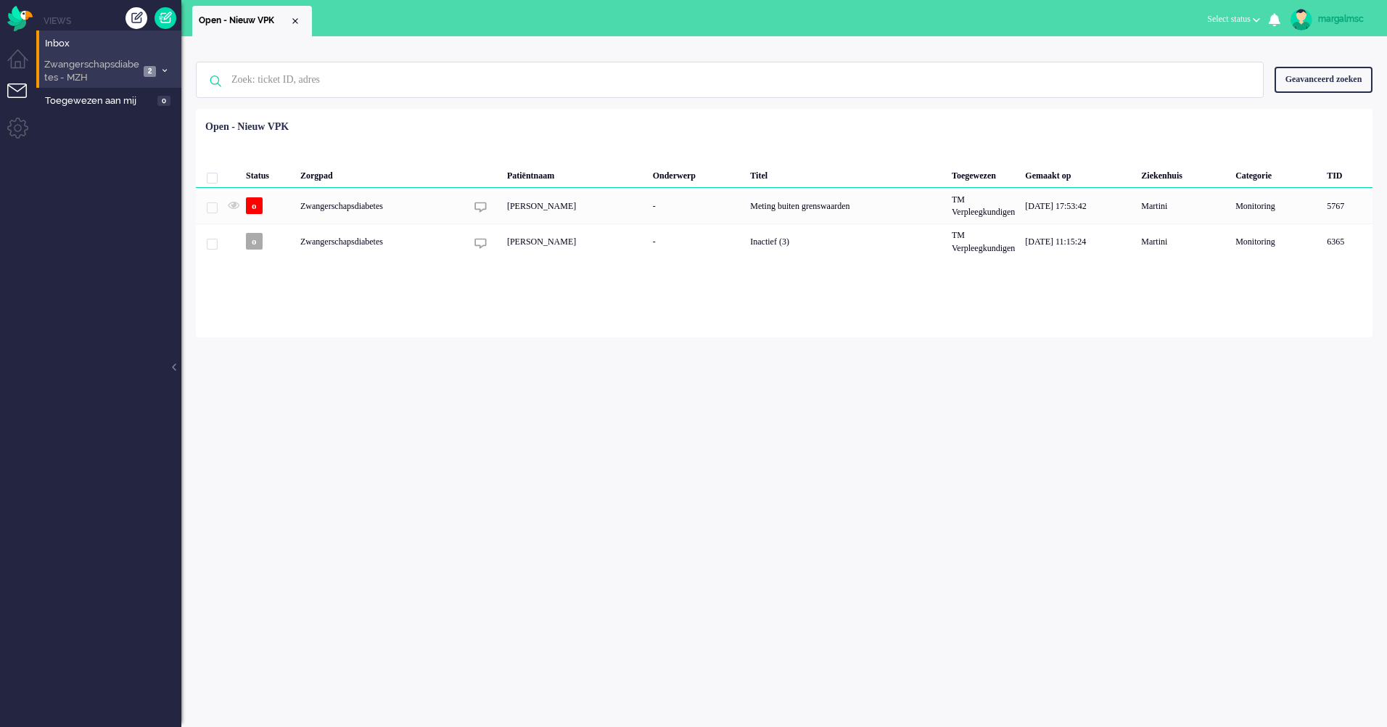
click at [70, 70] on span "Zwangerschapsdiabetes - MZH" at bounding box center [90, 71] width 97 height 27
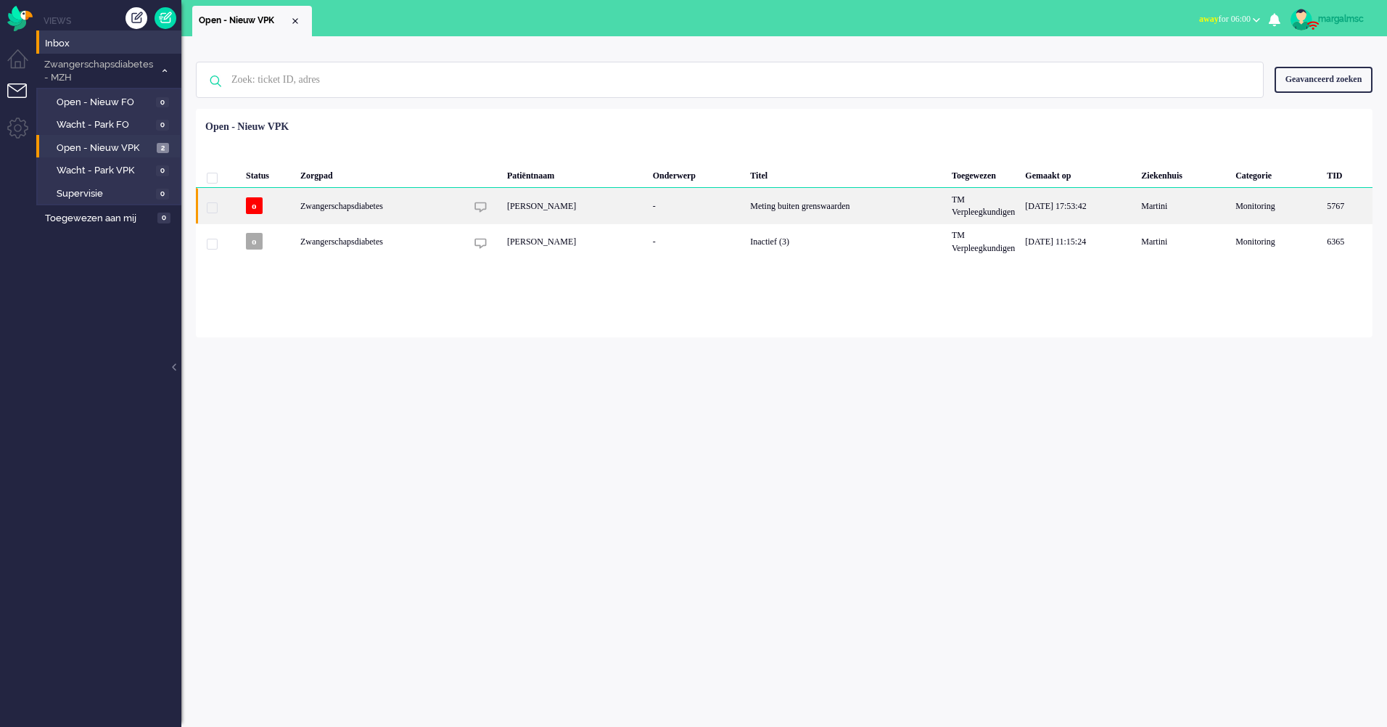
click at [543, 208] on div "[PERSON_NAME]" at bounding box center [575, 206] width 146 height 36
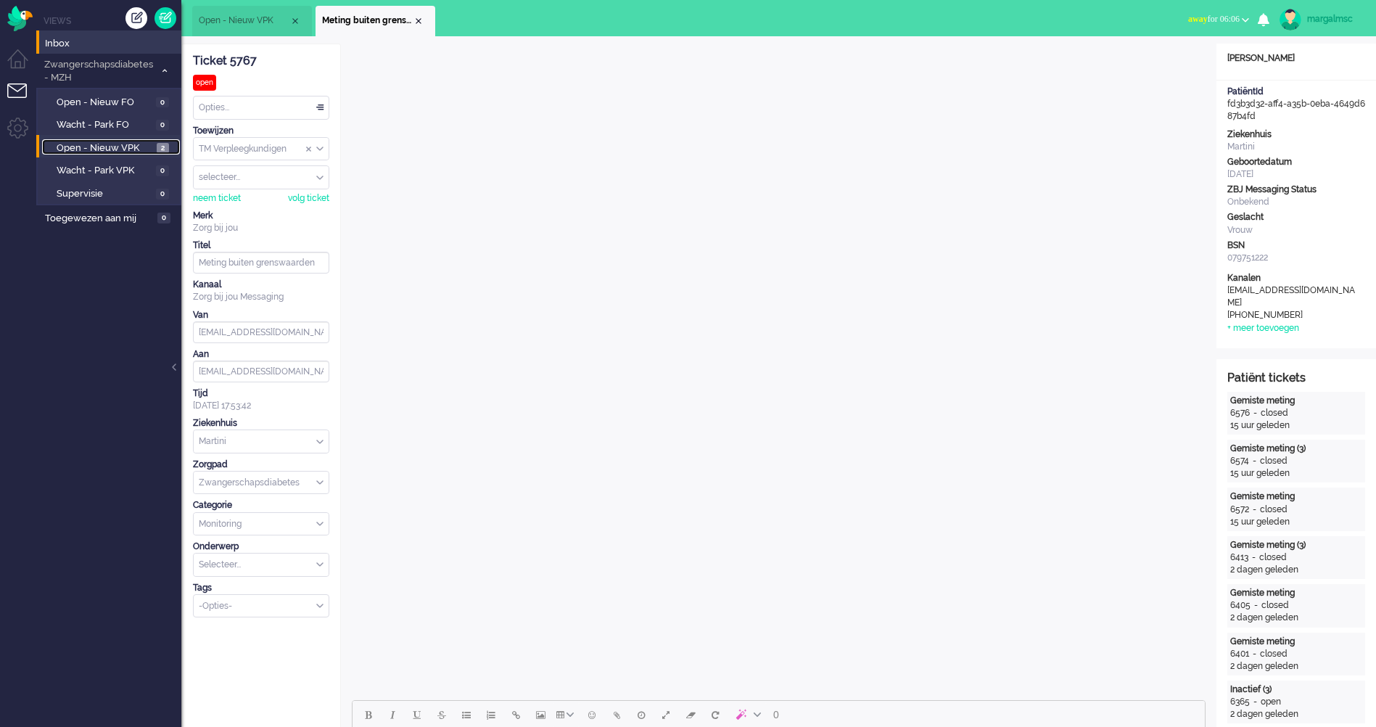
click at [133, 147] on span "Open - Nieuw VPK" at bounding box center [105, 148] width 97 height 14
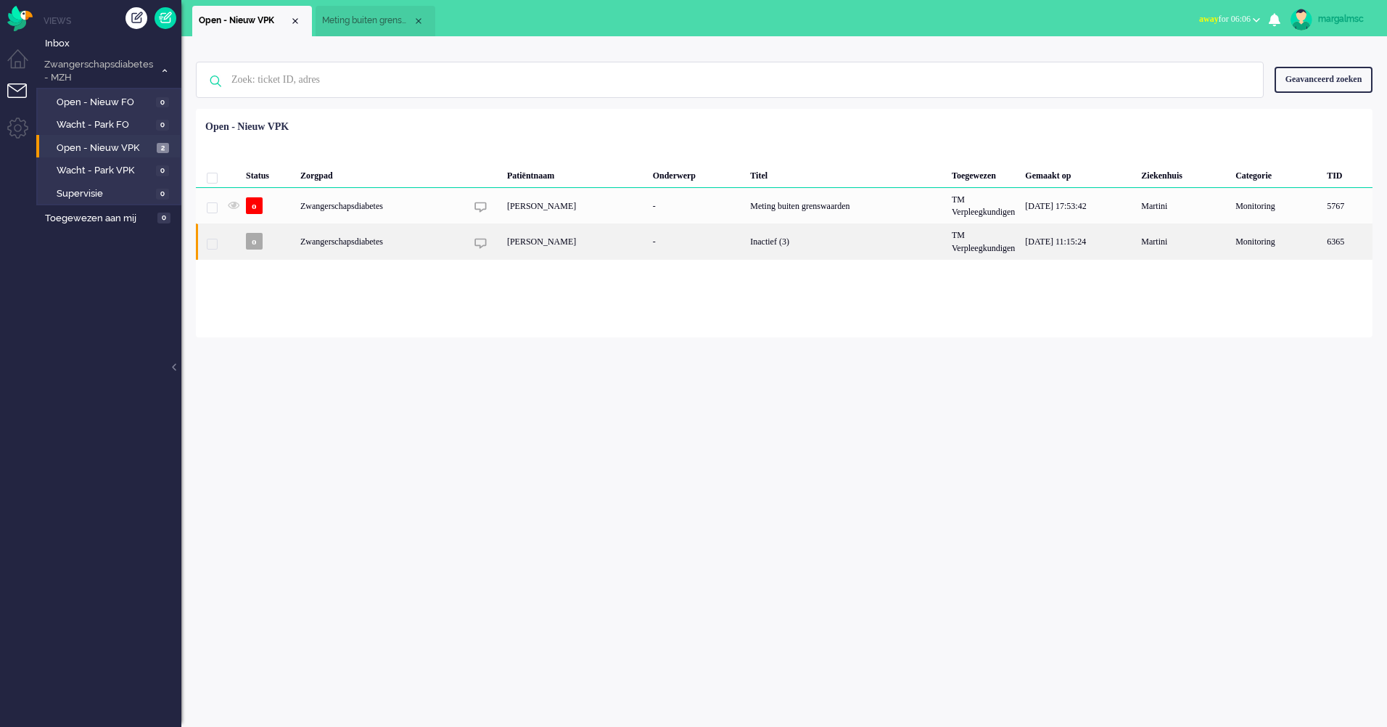
click at [549, 236] on div "[PERSON_NAME]" at bounding box center [575, 241] width 146 height 36
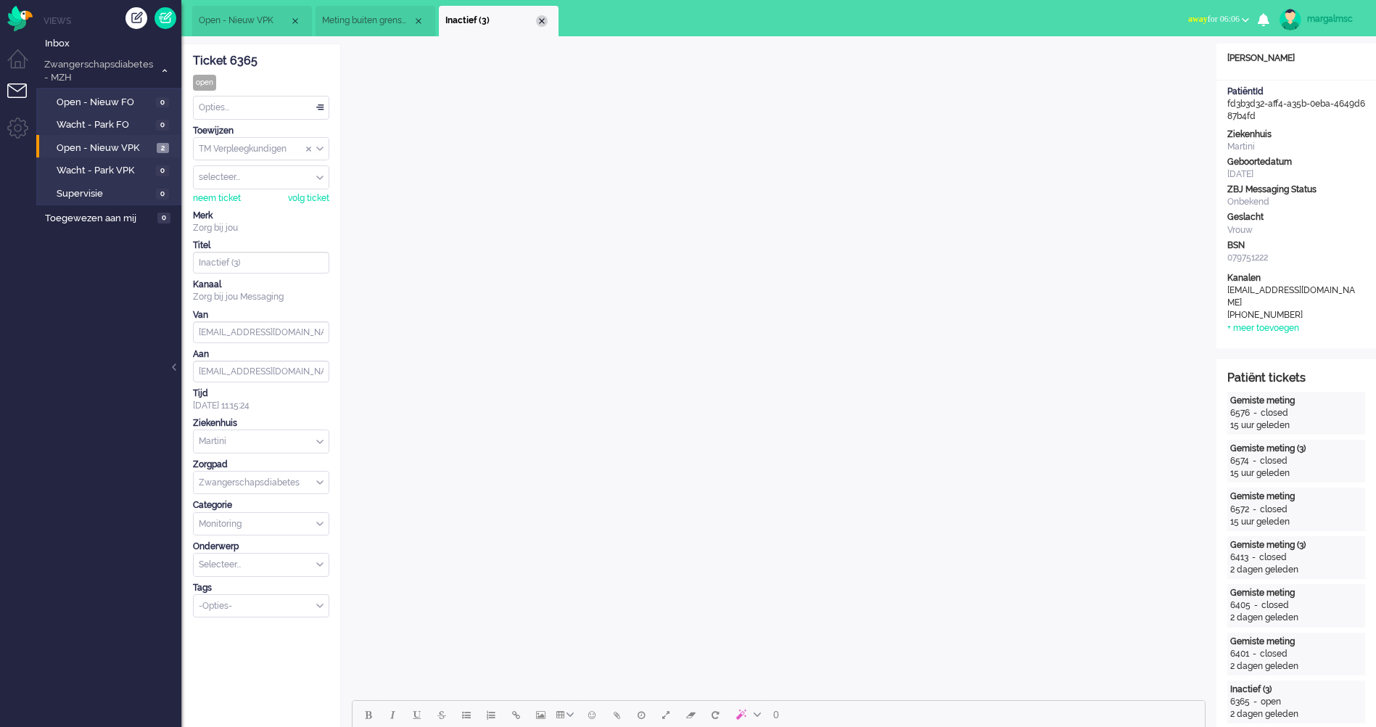
click at [538, 20] on div "Close tab" at bounding box center [542, 21] width 12 height 12
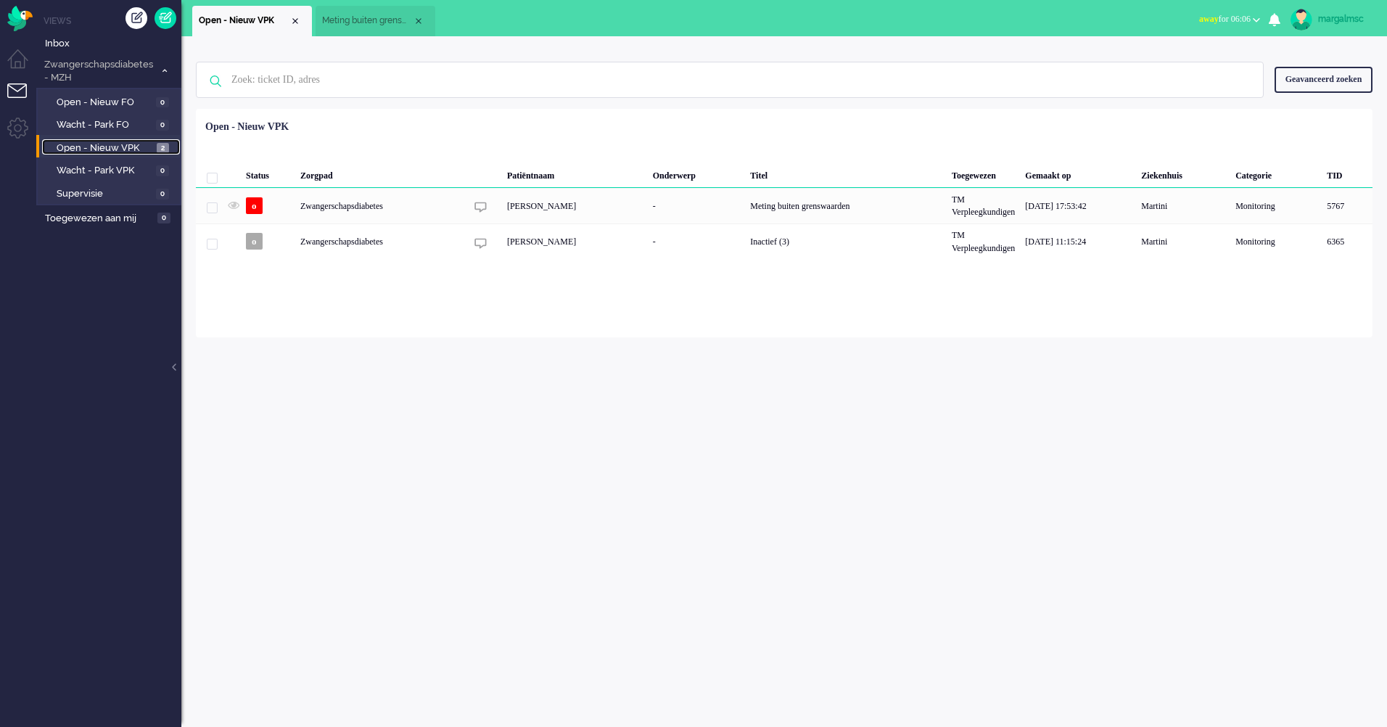
click at [81, 150] on span "Open - Nieuw VPK" at bounding box center [105, 148] width 97 height 14
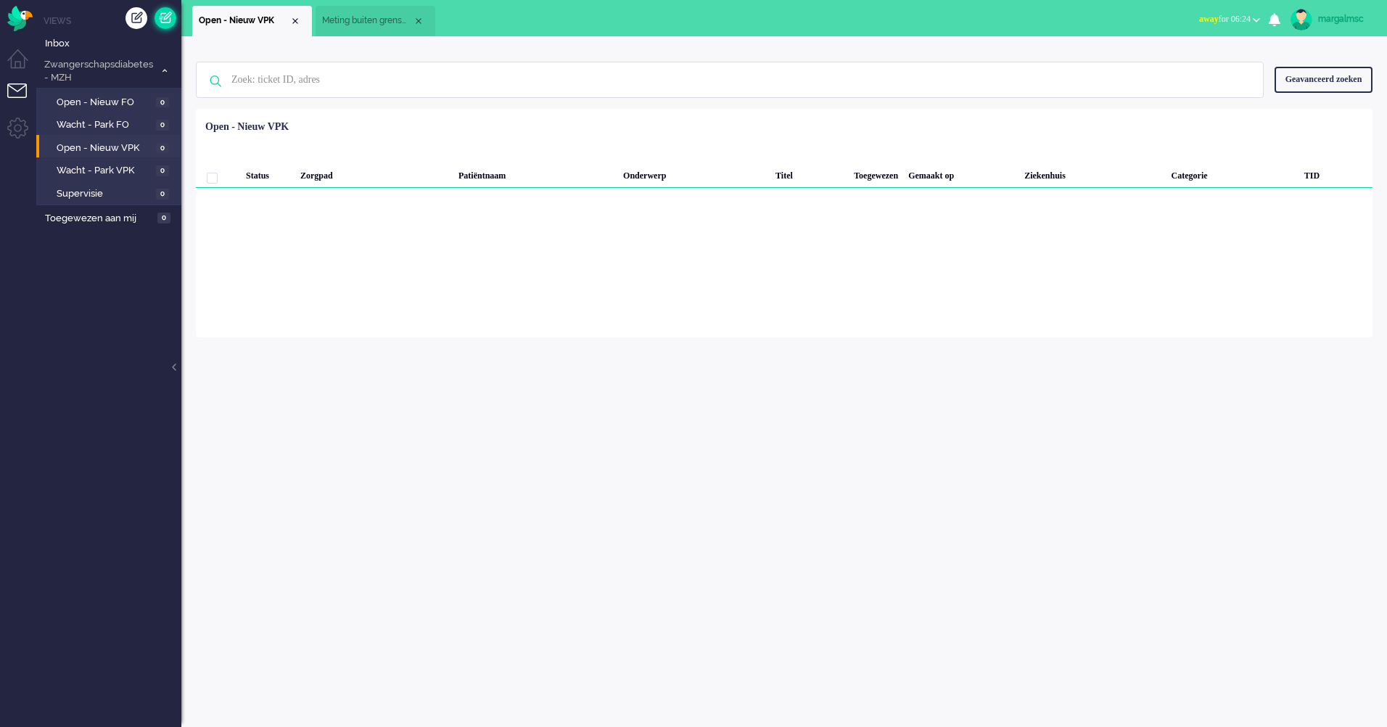
click at [167, 17] on link at bounding box center [166, 18] width 22 height 22
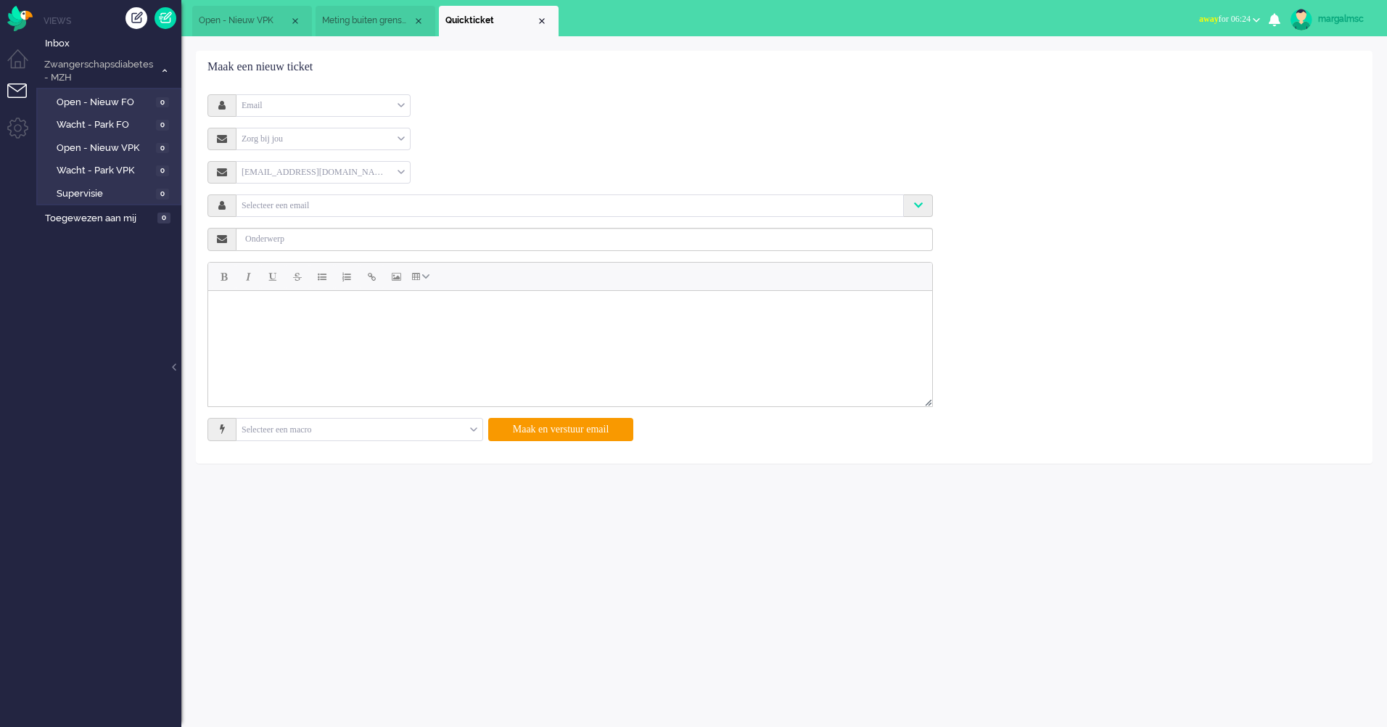
click at [279, 115] on div "Email" at bounding box center [323, 105] width 173 height 22
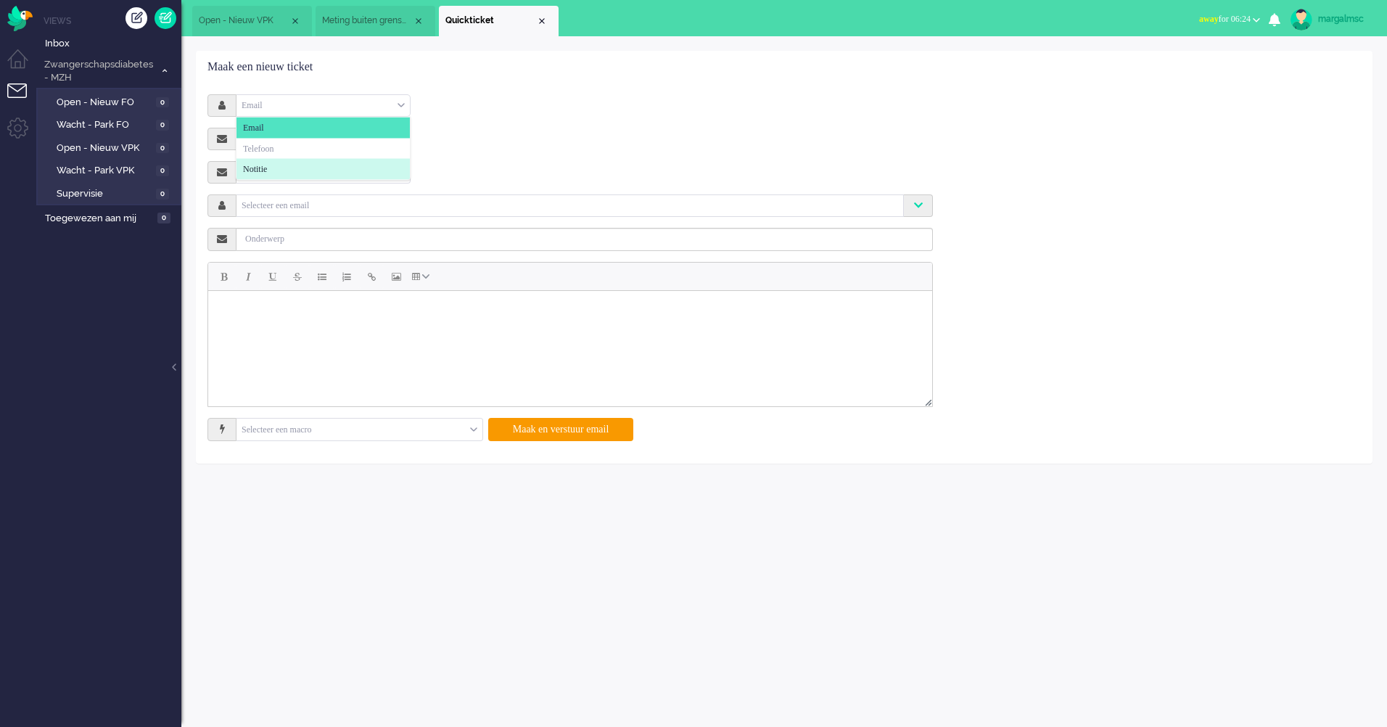
click at [290, 165] on li "Notitie" at bounding box center [323, 169] width 173 height 21
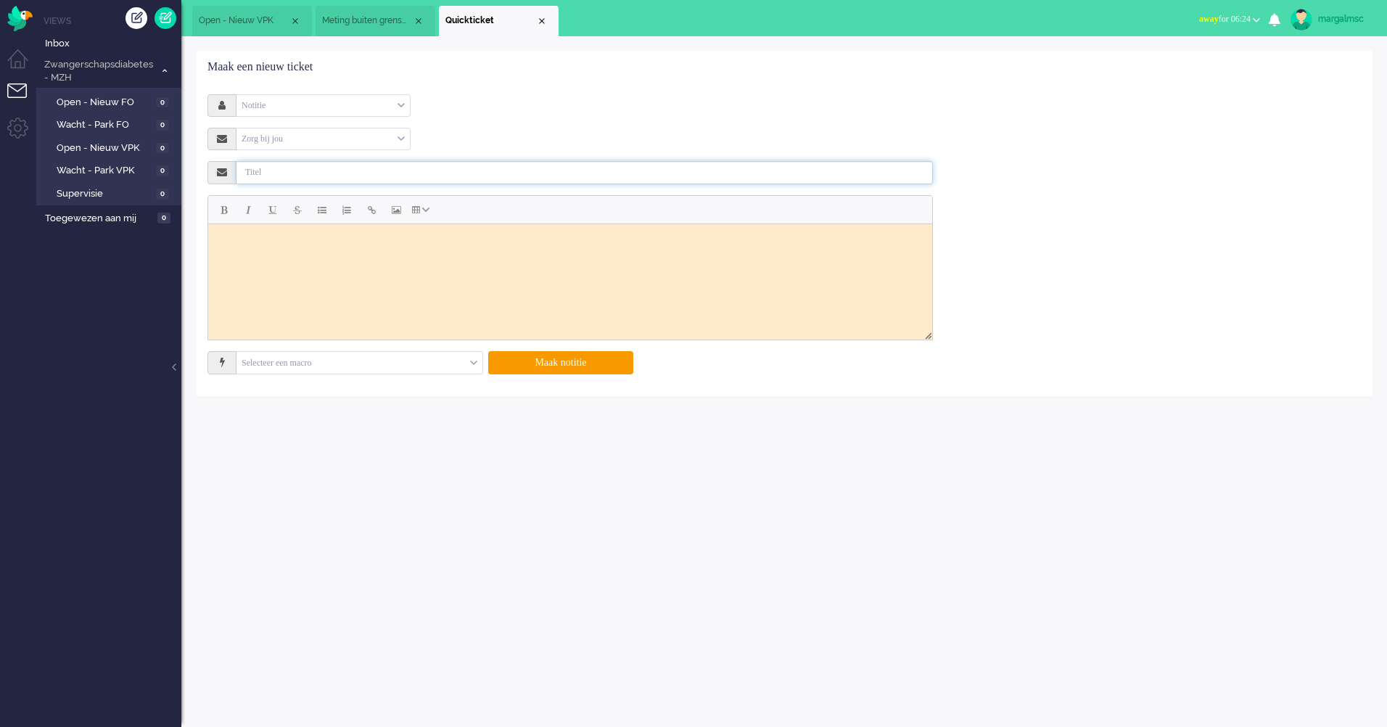
click at [286, 171] on input "text" at bounding box center [585, 172] width 697 height 23
type input "Offboarding Zwangerschapsdiabetes"
drag, startPoint x: 470, startPoint y: 288, endPoint x: 475, endPoint y: 266, distance: 22.2
click at [485, 260] on html at bounding box center [570, 241] width 724 height 36
click at [566, 353] on button "Maak notitie" at bounding box center [560, 362] width 145 height 23
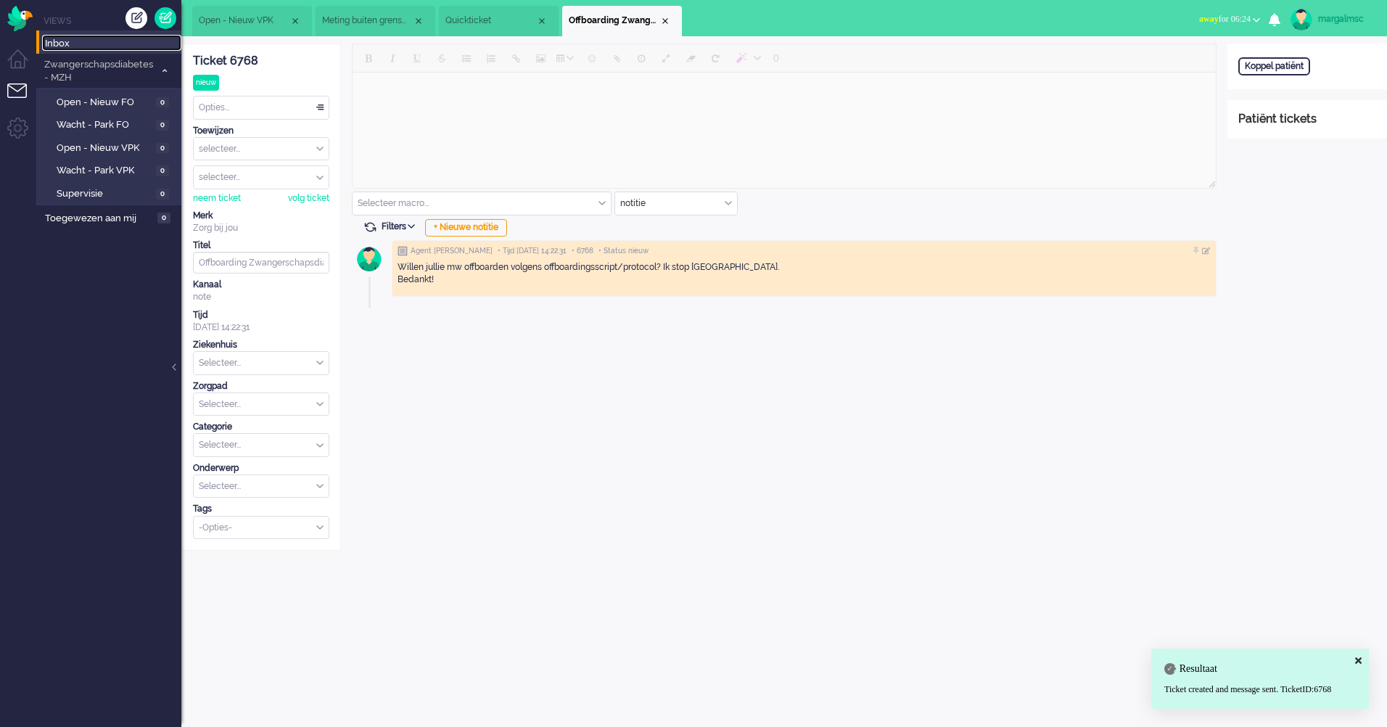
click at [98, 45] on span "Inbox" at bounding box center [113, 44] width 136 height 14
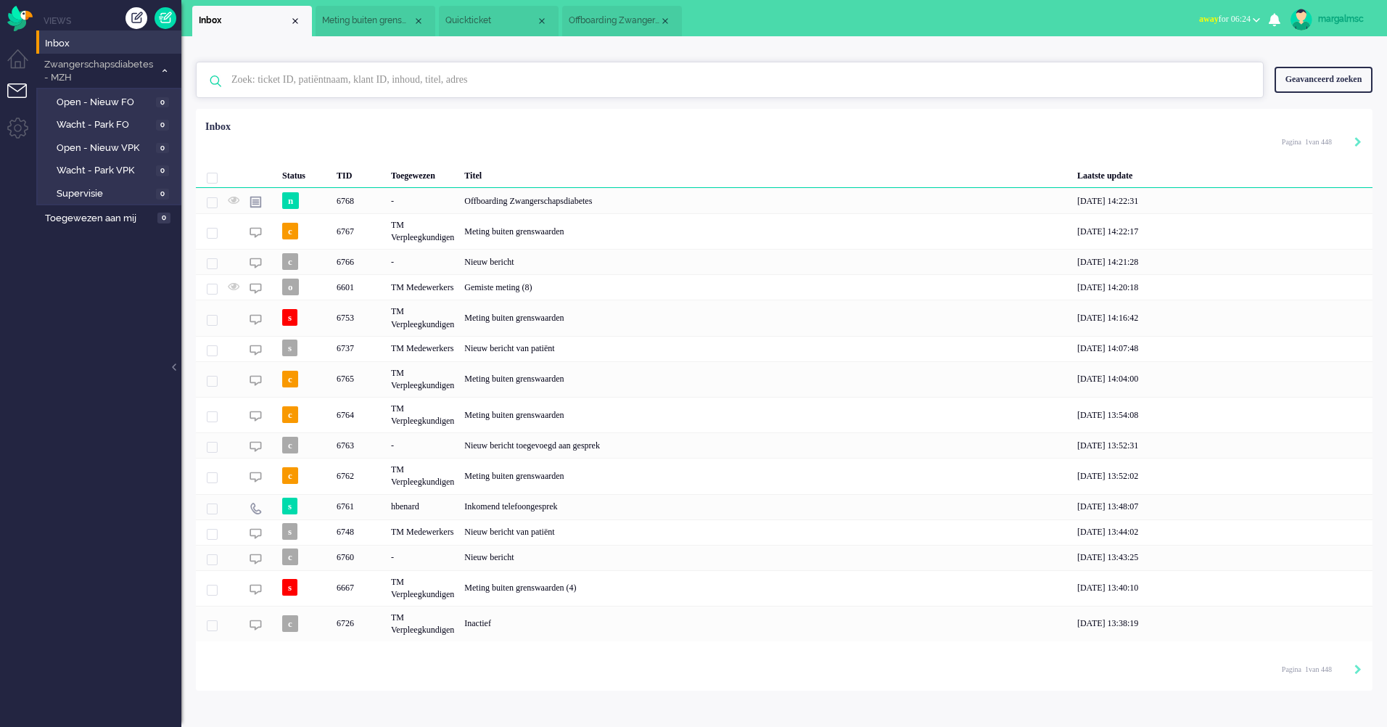
click at [271, 73] on input "text" at bounding box center [732, 79] width 1023 height 35
type input "Uilenberg"
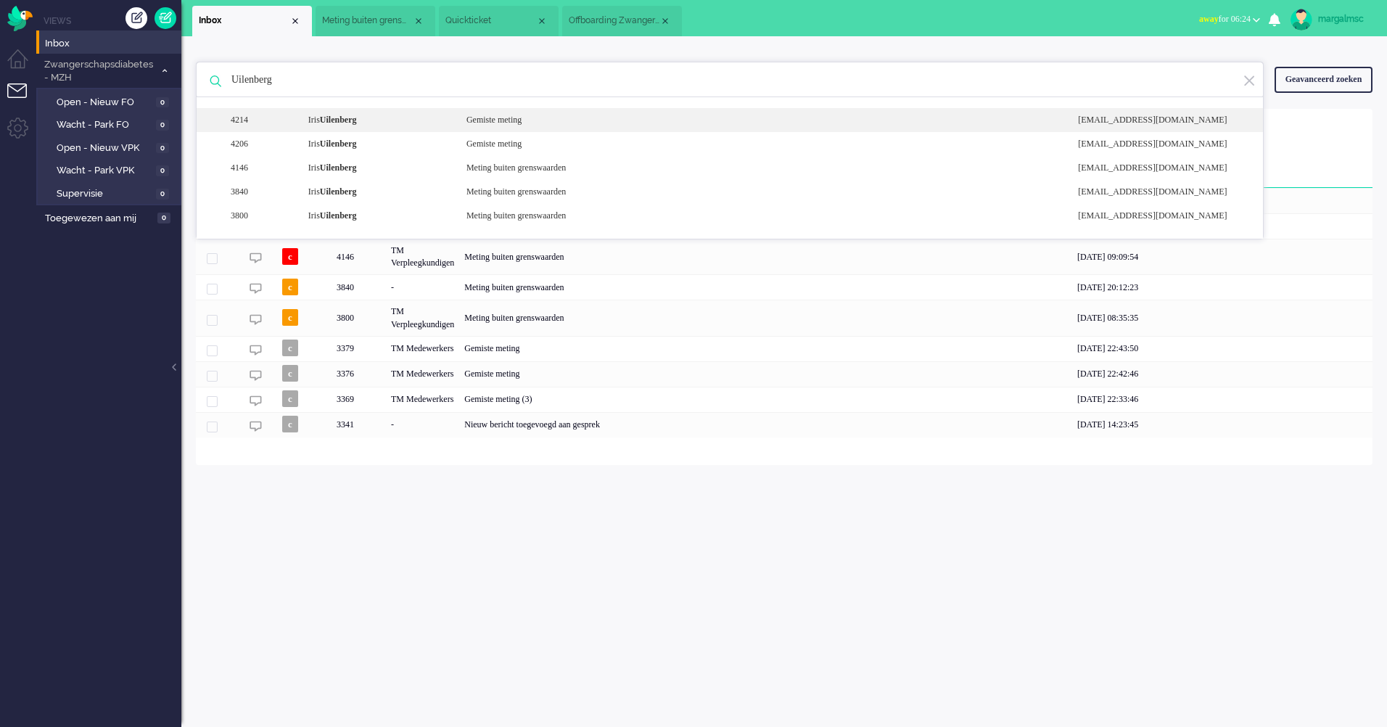
click at [402, 132] on div "4214 Iris Uilenberg Gemiste meting noreply+8798ab8f-83b9-e251-0bd8-00b8eb64ed24…" at bounding box center [730, 144] width 1067 height 24
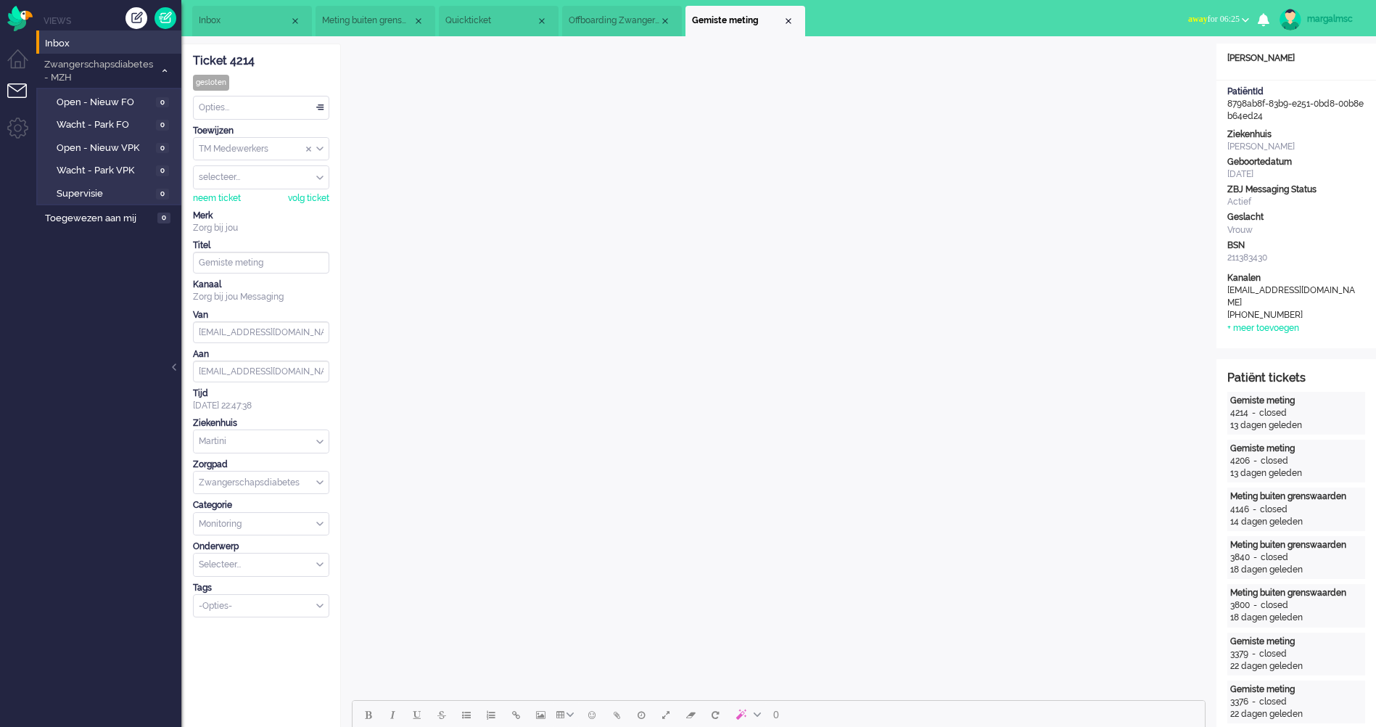
drag, startPoint x: 1288, startPoint y: 121, endPoint x: 1235, endPoint y: 109, distance: 54.4
click at [1235, 110] on div "PatiëntId 8798ab8f-83b9-e251-0bd8-00b8eb64ed24" at bounding box center [1297, 104] width 160 height 37
click at [1234, 108] on div "PatiëntId 8798ab8f-83b9-e251-0bd8-00b8eb64ed24" at bounding box center [1297, 104] width 160 height 37
drag, startPoint x: 1286, startPoint y: 107, endPoint x: 1287, endPoint y: 118, distance: 11.0
click at [1286, 107] on div "PatiëntId 8798ab8f-83b9-e251-0bd8-00b8eb64ed24" at bounding box center [1297, 104] width 160 height 37
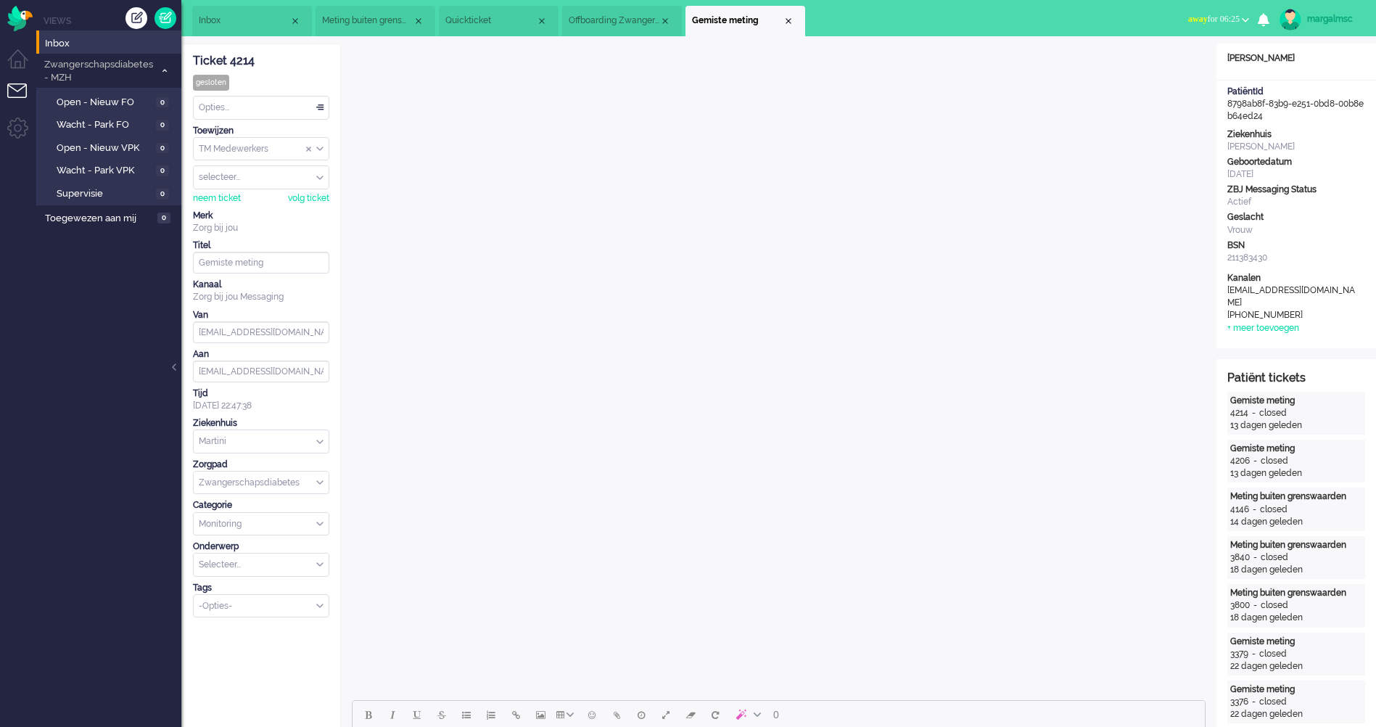
click at [1284, 120] on div "PatiëntId 8798ab8f-83b9-e251-0bd8-00b8eb64ed24" at bounding box center [1297, 104] width 160 height 37
drag, startPoint x: 1276, startPoint y: 118, endPoint x: 1223, endPoint y: 106, distance: 55.1
click at [1223, 106] on div "PatiëntId 8798ab8f-83b9-e251-0bd8-00b8eb64ed24" at bounding box center [1297, 104] width 160 height 37
copy div "8798ab8f-83b9-e251-0bd8-00b8eb64ed24"
click at [509, 20] on span "Quickticket" at bounding box center [491, 21] width 91 height 12
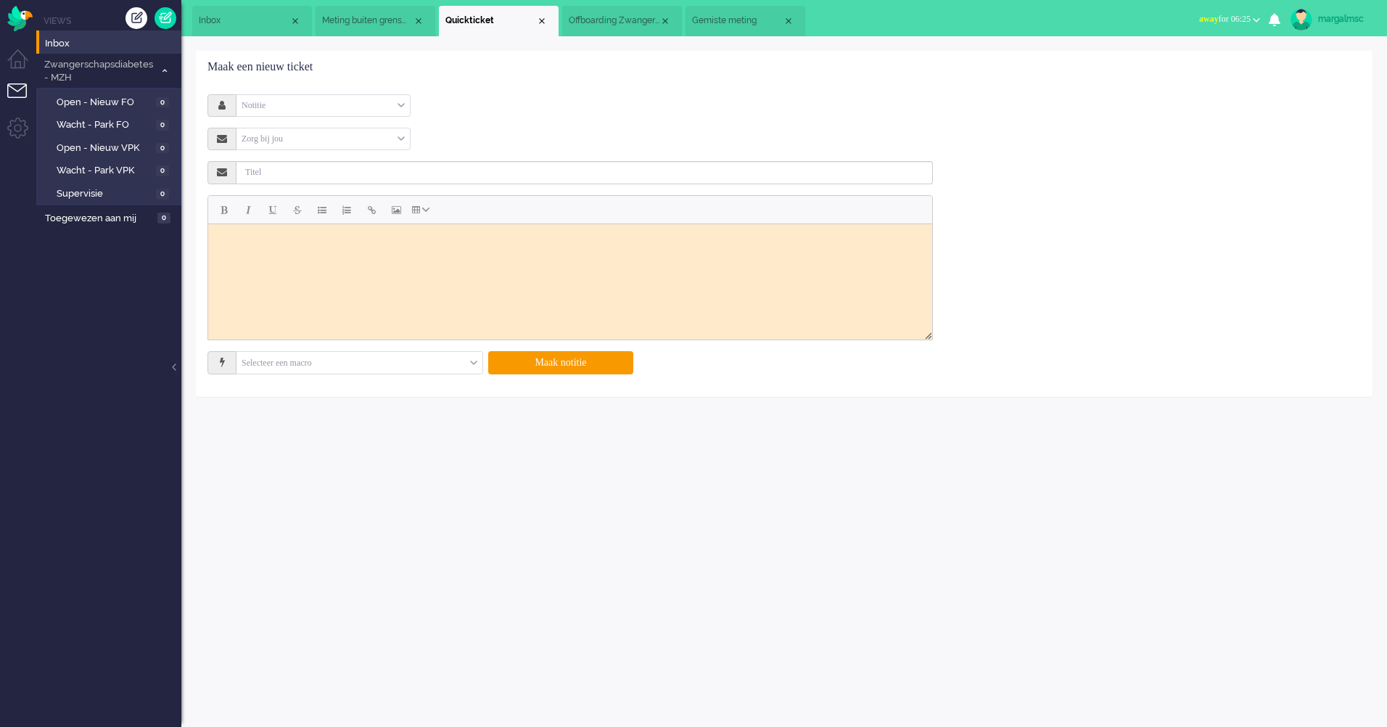
click at [618, 14] on li "Offboarding Zwangerschapsdiabetes" at bounding box center [622, 21] width 120 height 30
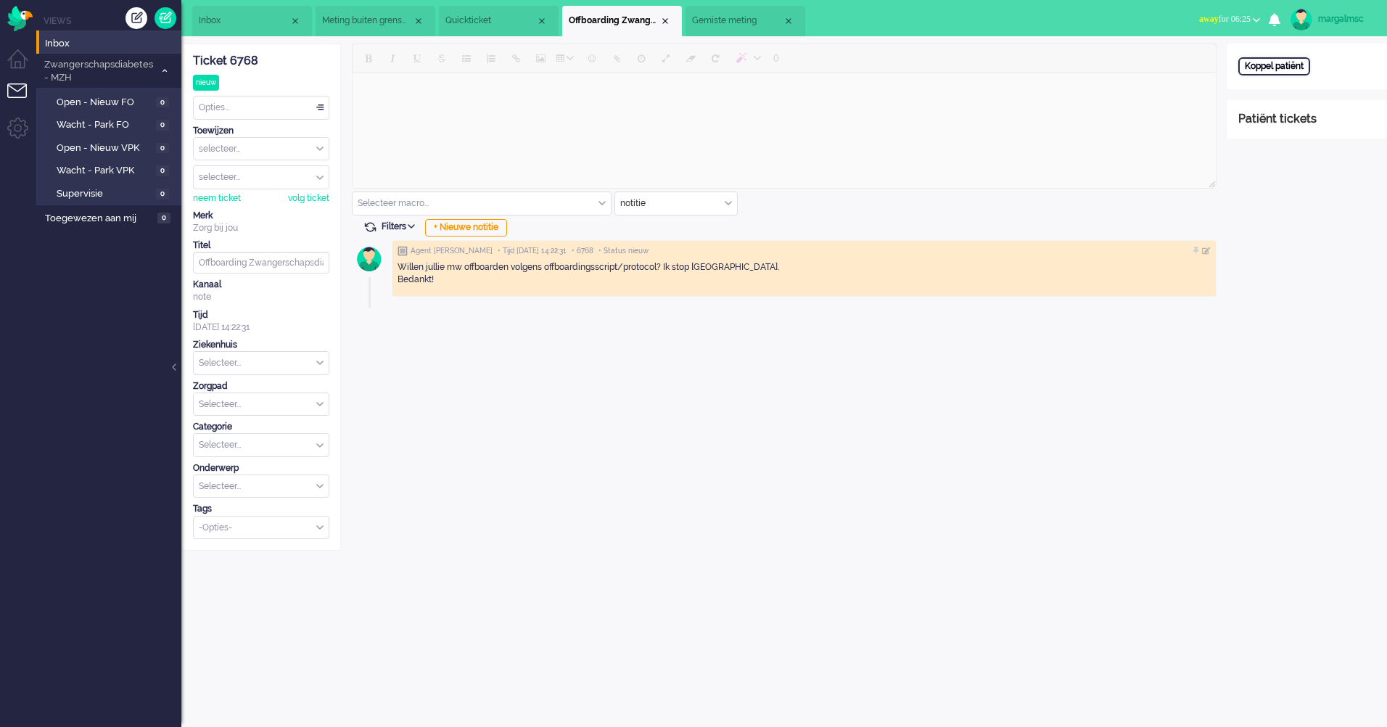
click at [1258, 59] on div "Koppel patiënt" at bounding box center [1275, 66] width 72 height 18
click at [1292, 86] on input "text" at bounding box center [1308, 86] width 138 height 22
paste input "8798ab8f-83b9-e251-0bd8-00b8eb64ed24"
type input "8798ab8f-83b9-e251-0bd8-00b8eb64ed24"
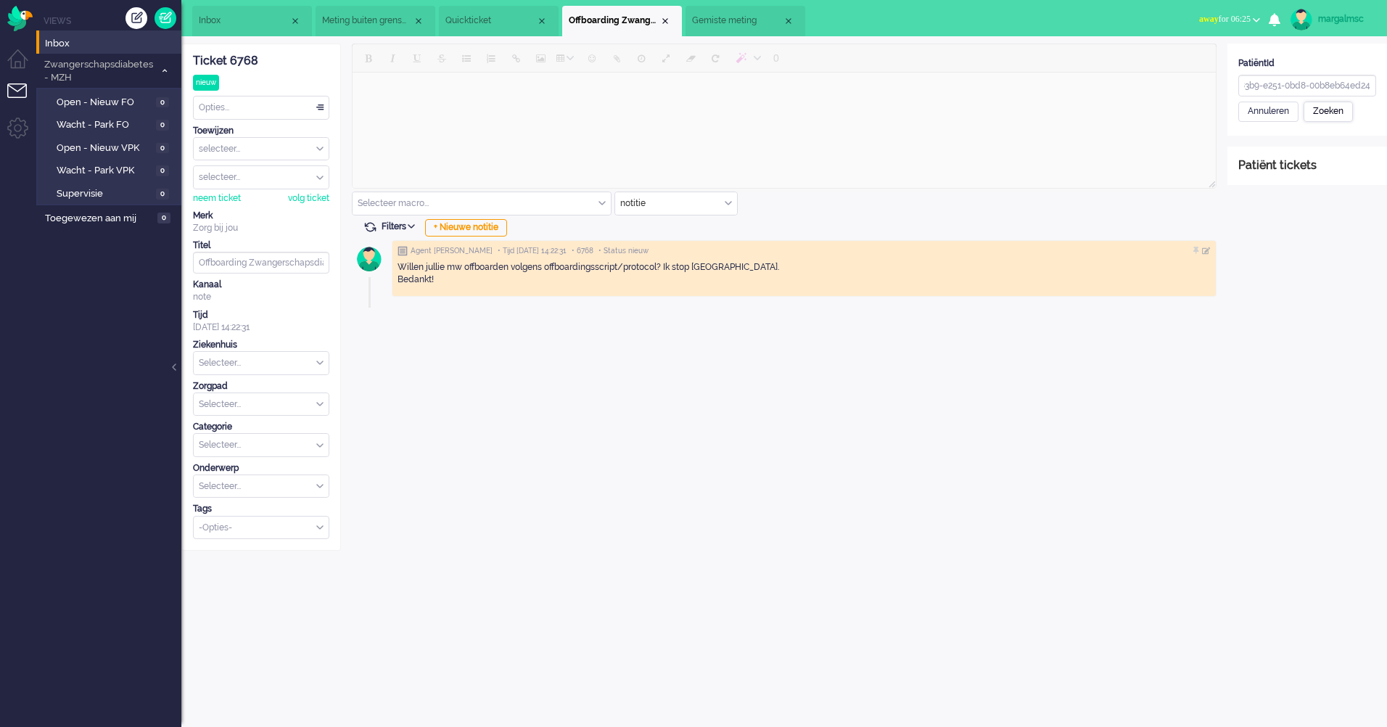
click at [1342, 113] on div "Zoeken" at bounding box center [1328, 112] width 49 height 20
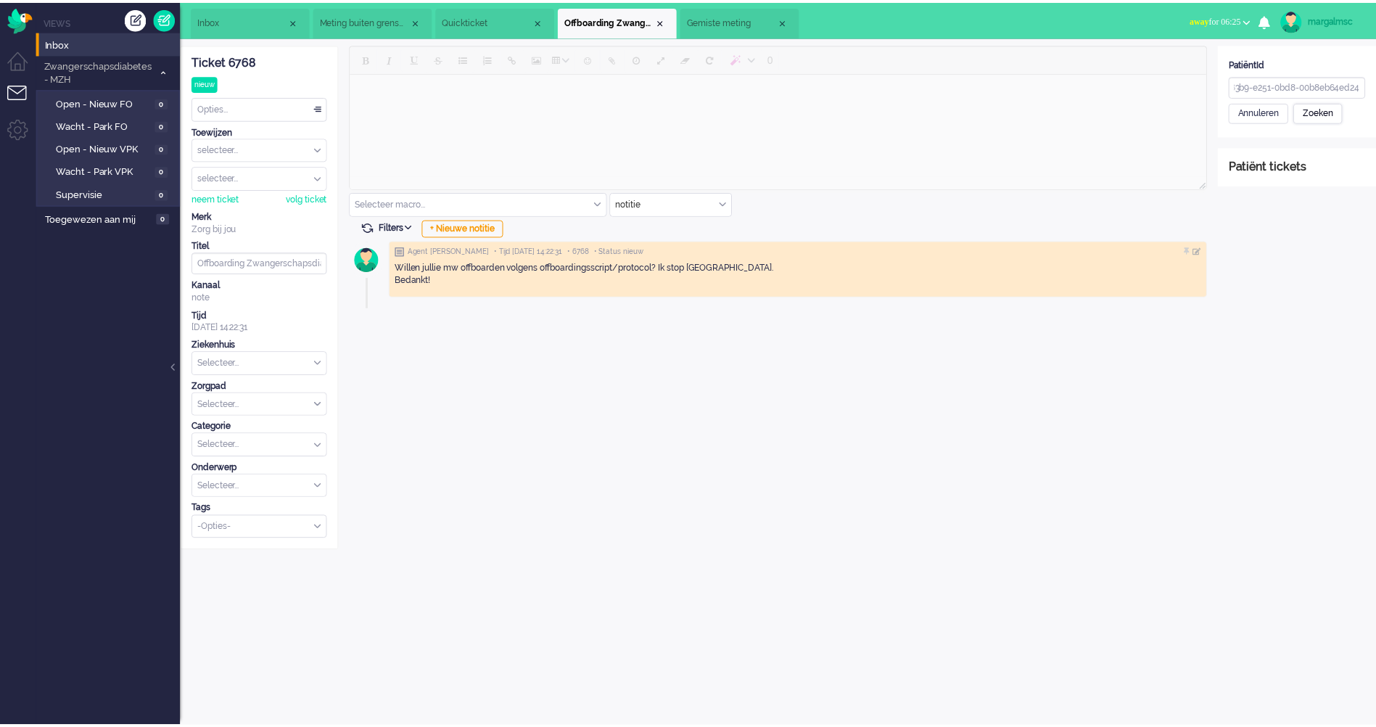
scroll to position [0, 0]
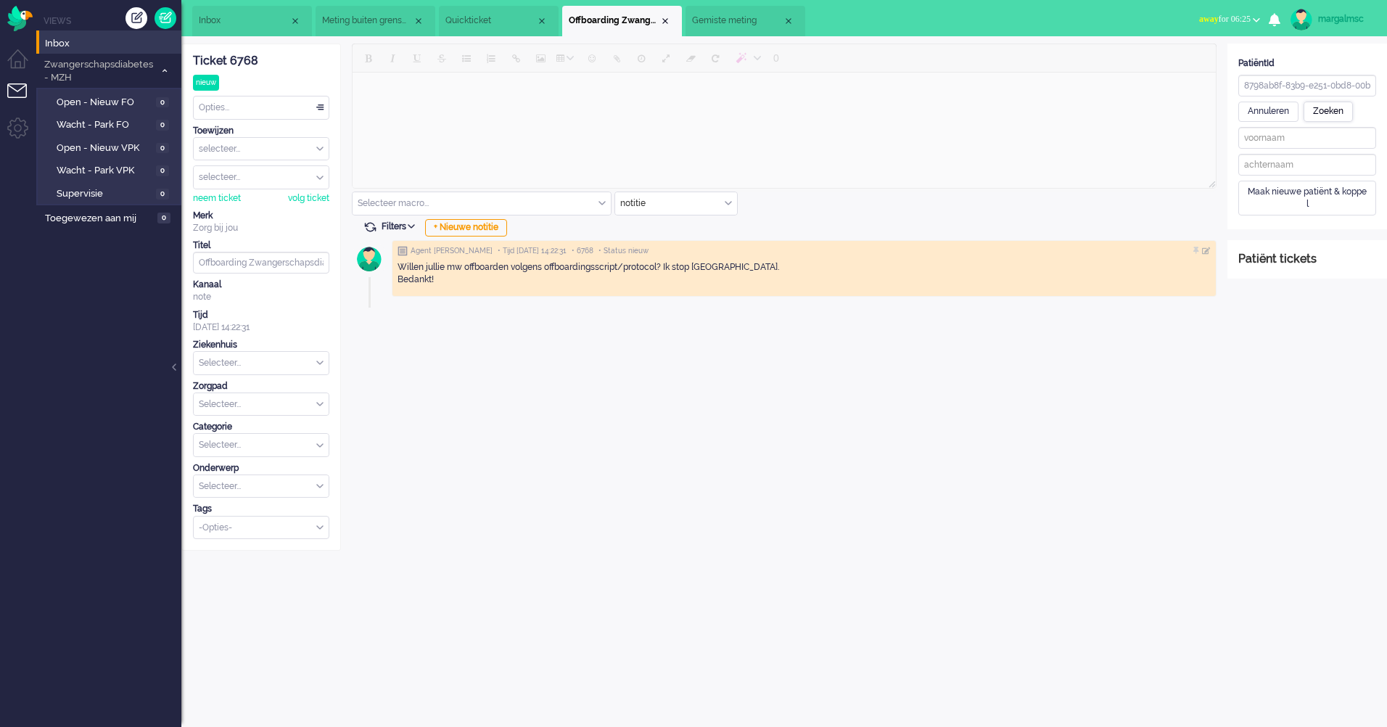
type input "Iris"
type input "Uilenberg"
click at [1329, 222] on div "Patiënt opslaan en koppelen" at bounding box center [1305, 221] width 133 height 22
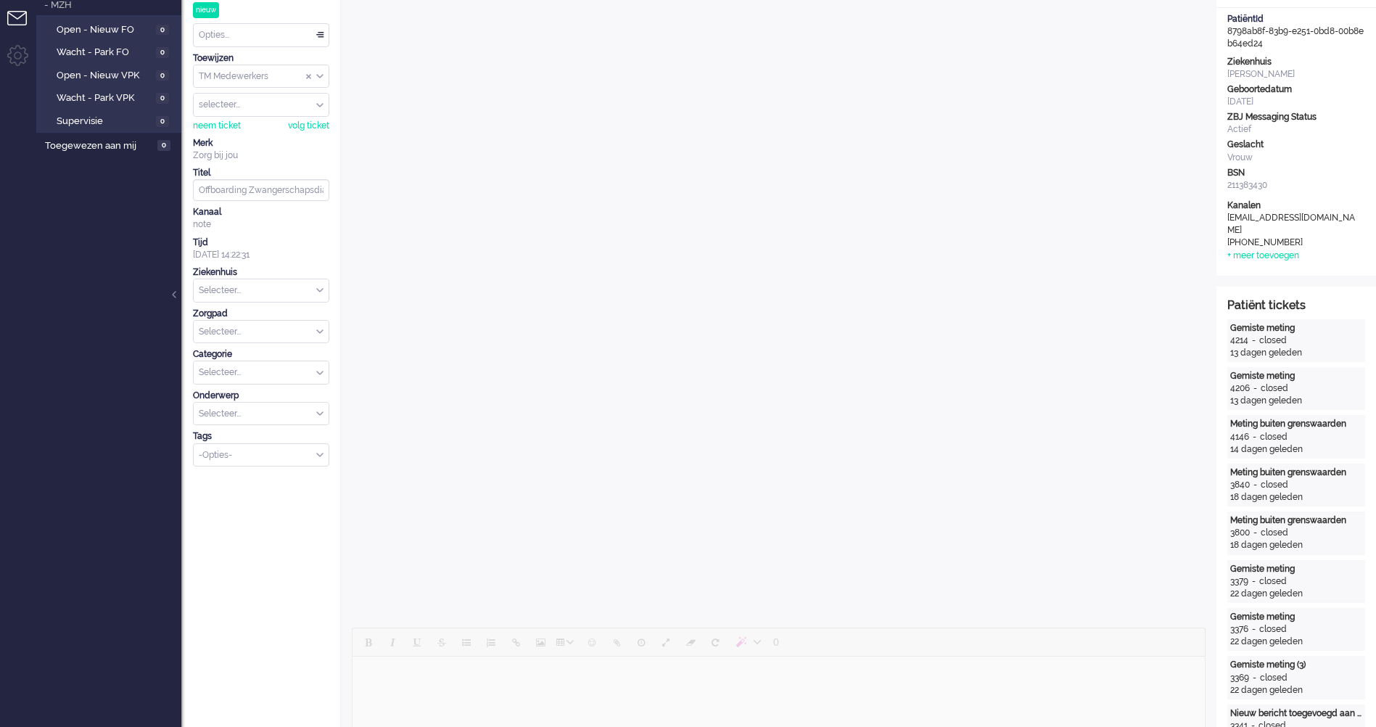
scroll to position [145, 0]
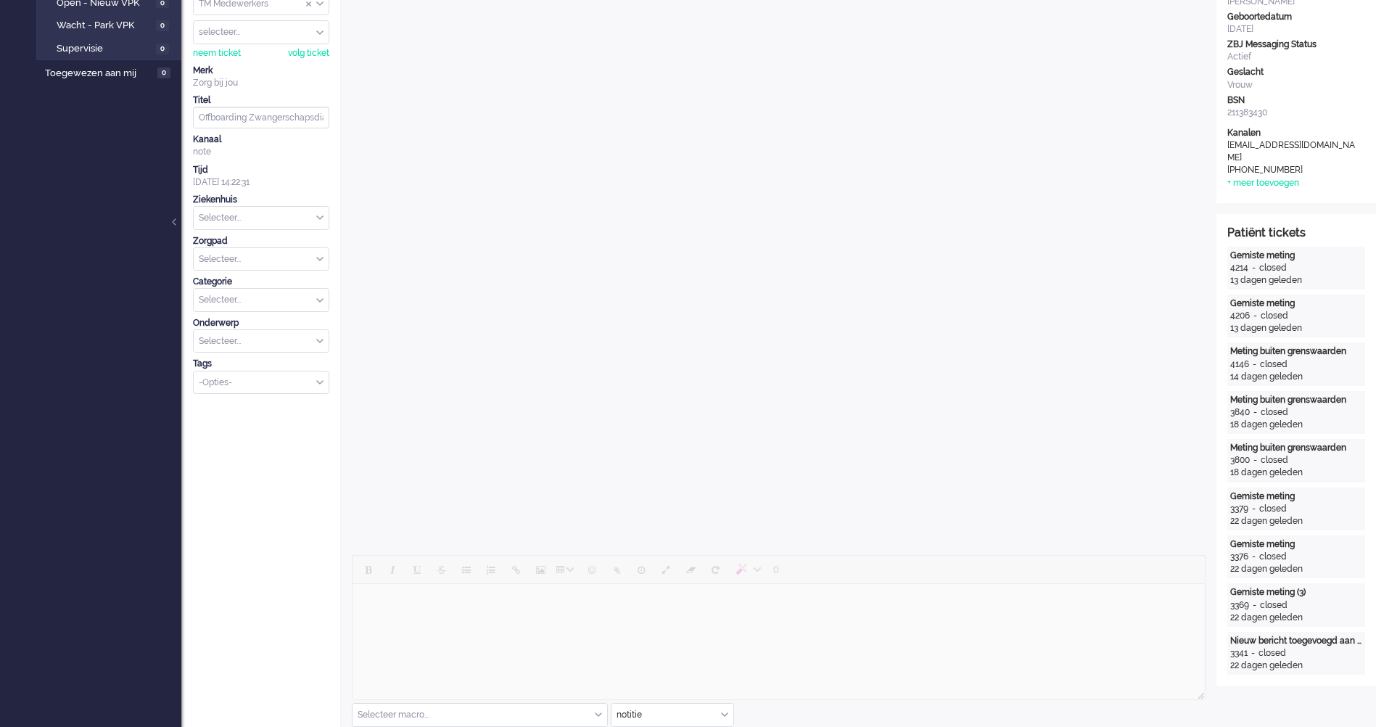
click at [258, 218] on input "text" at bounding box center [261, 218] width 135 height 22
click at [258, 320] on li "Martini" at bounding box center [261, 323] width 135 height 21
click at [258, 258] on input "text" at bounding box center [261, 259] width 135 height 22
click at [245, 372] on span "Zwangerschapsdiabetes" at bounding box center [250, 372] width 101 height 12
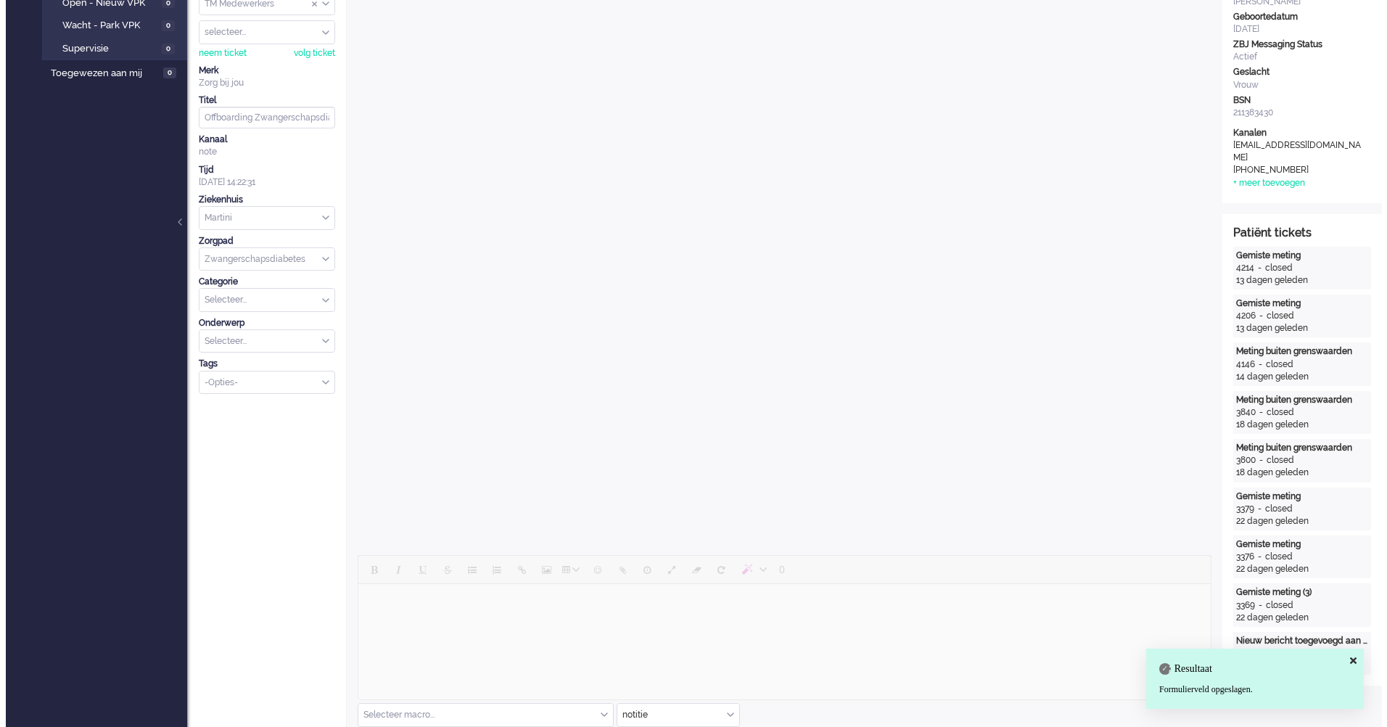
scroll to position [0, 0]
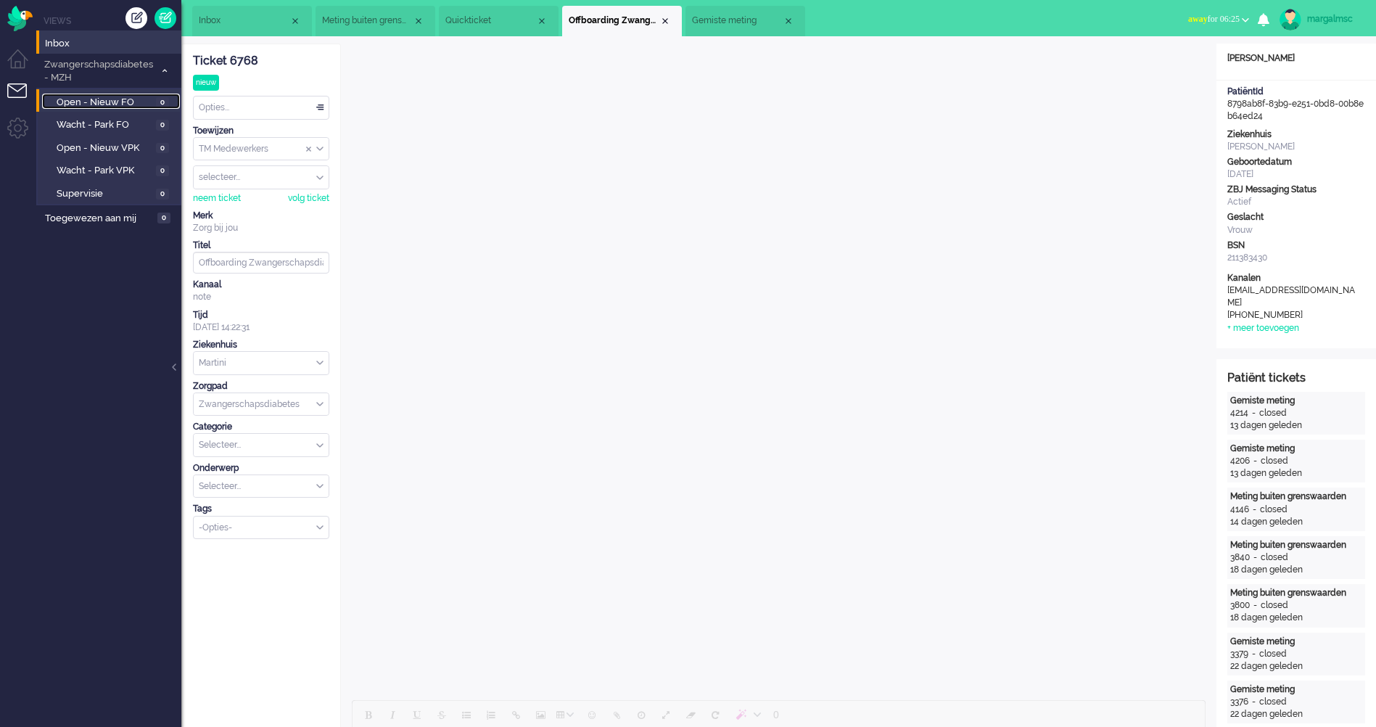
click at [131, 96] on span "Open - Nieuw FO" at bounding box center [105, 103] width 96 height 14
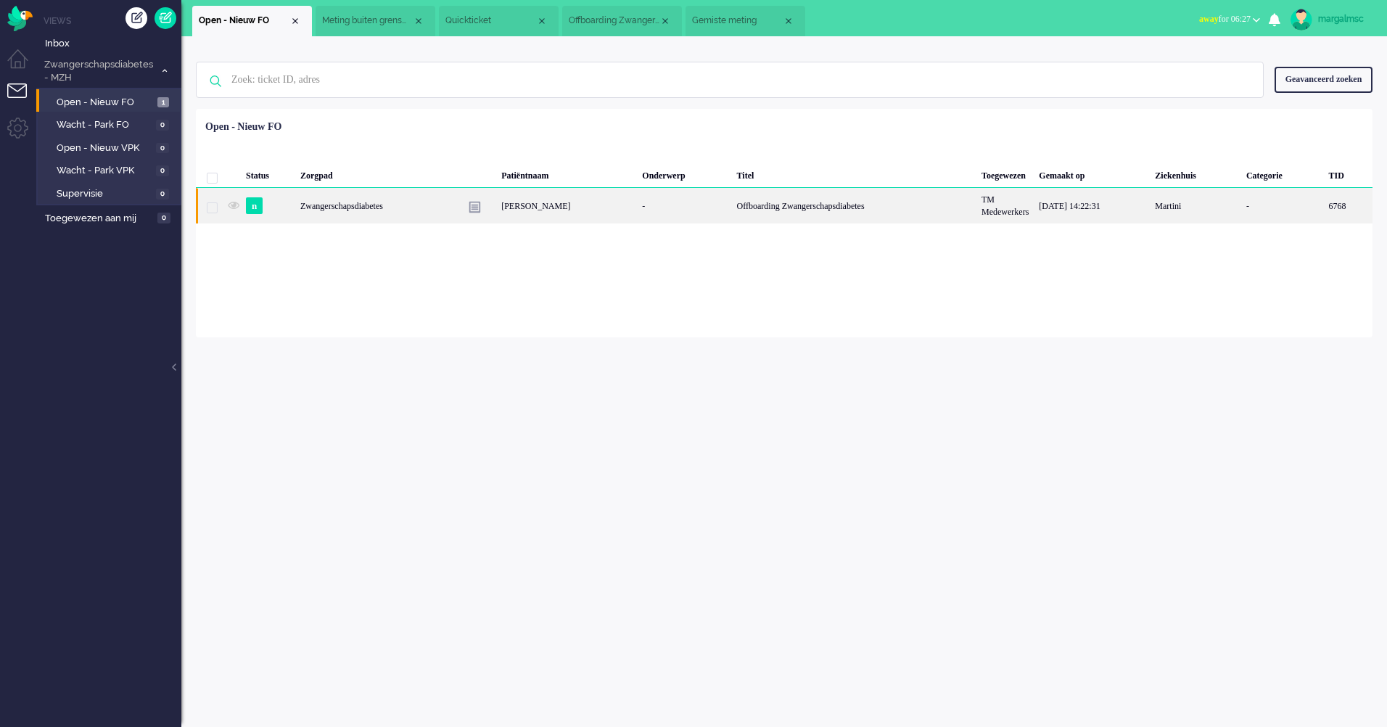
click at [669, 205] on div "-" at bounding box center [684, 206] width 94 height 36
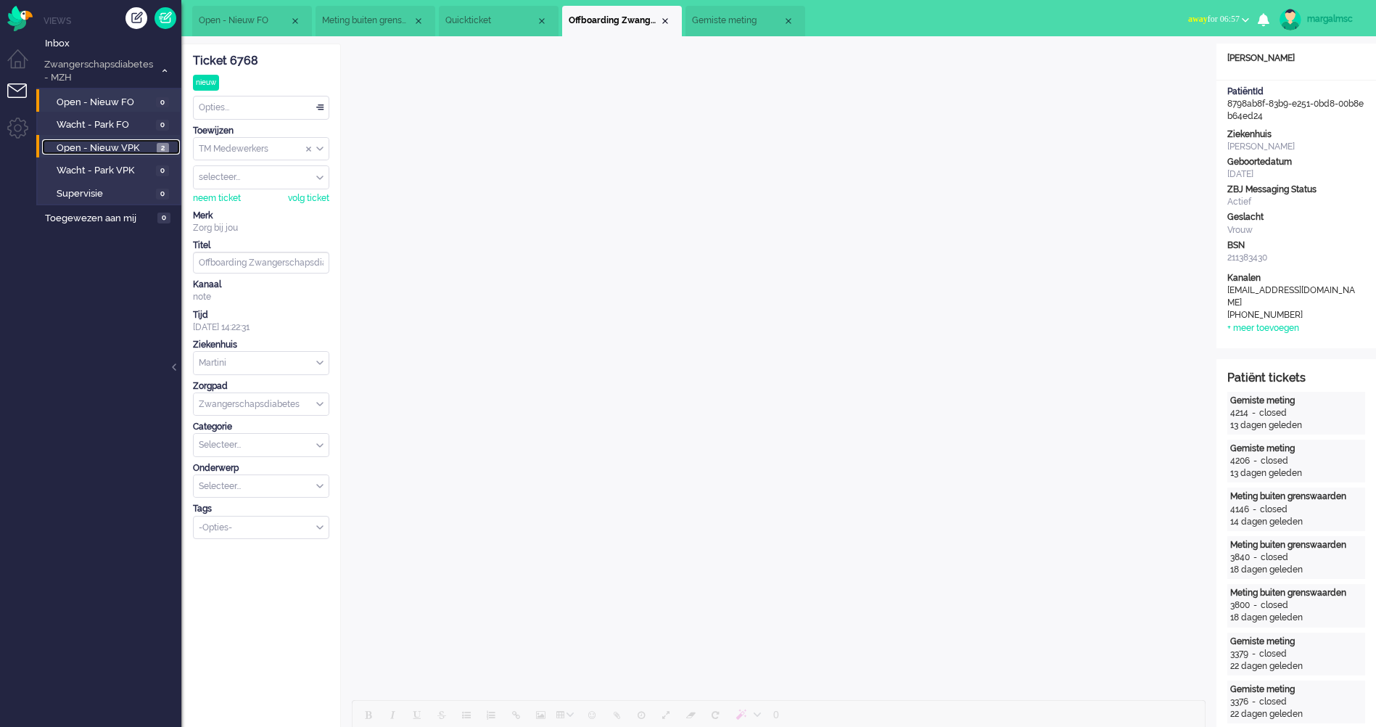
click at [99, 146] on span "Open - Nieuw VPK" at bounding box center [105, 148] width 97 height 14
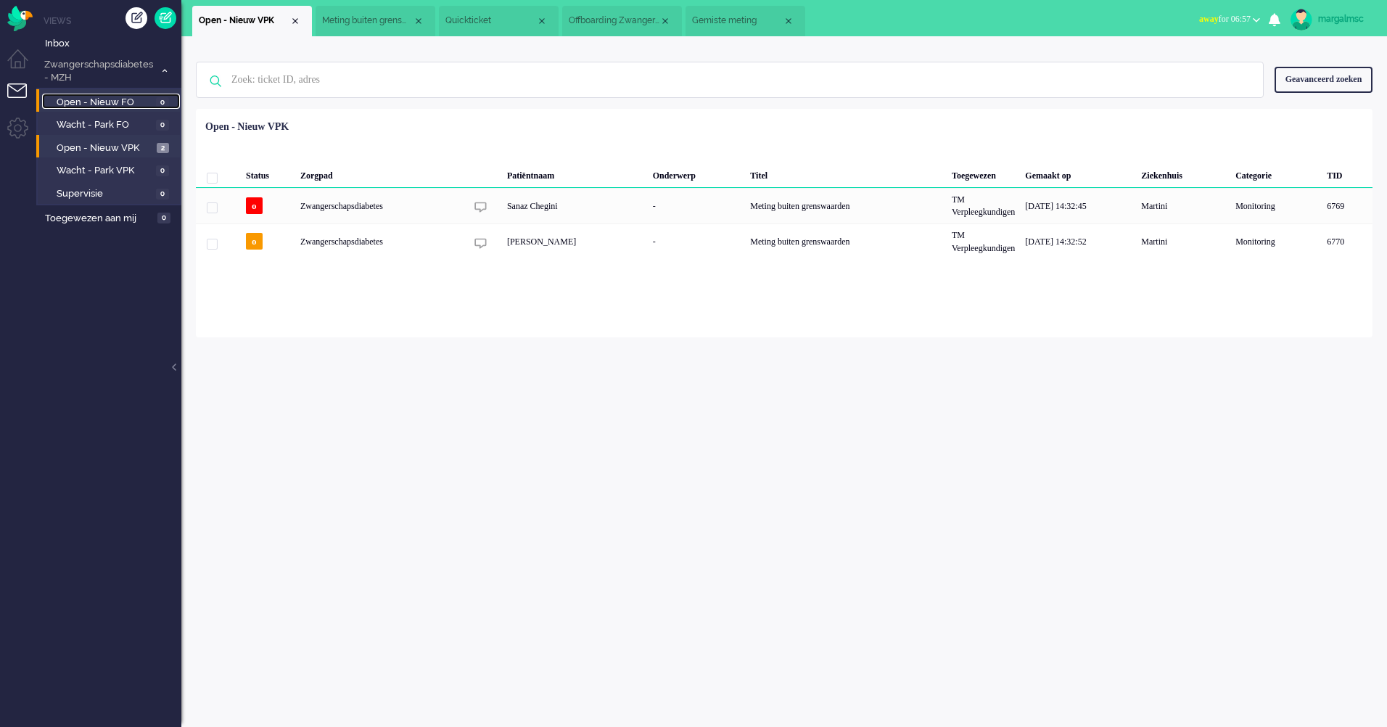
click at [110, 100] on span "Open - Nieuw FO" at bounding box center [105, 103] width 96 height 14
